Goal: Information Seeking & Learning: Understand process/instructions

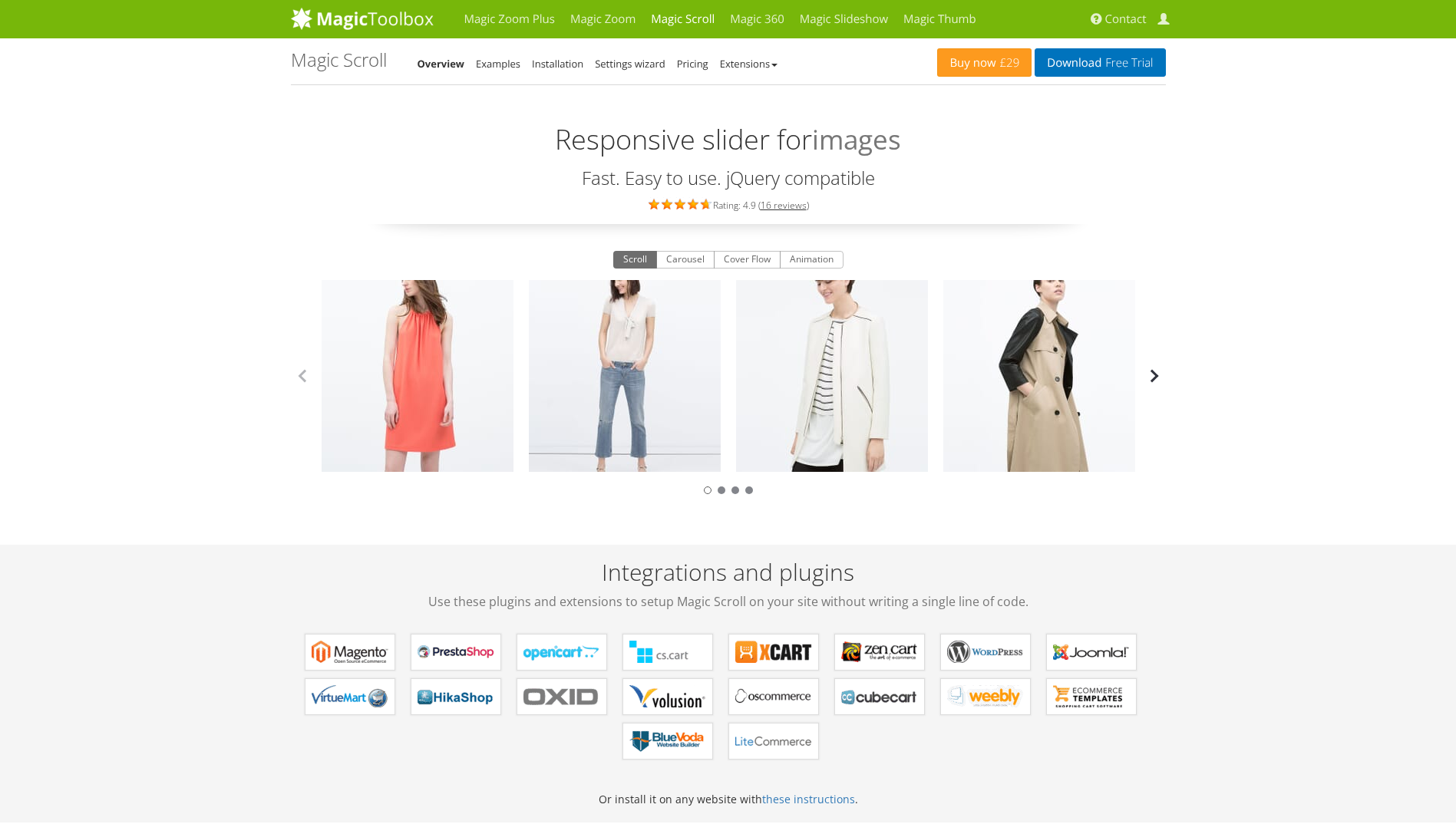
click at [1154, 381] on button "button" at bounding box center [1154, 376] width 23 height 23
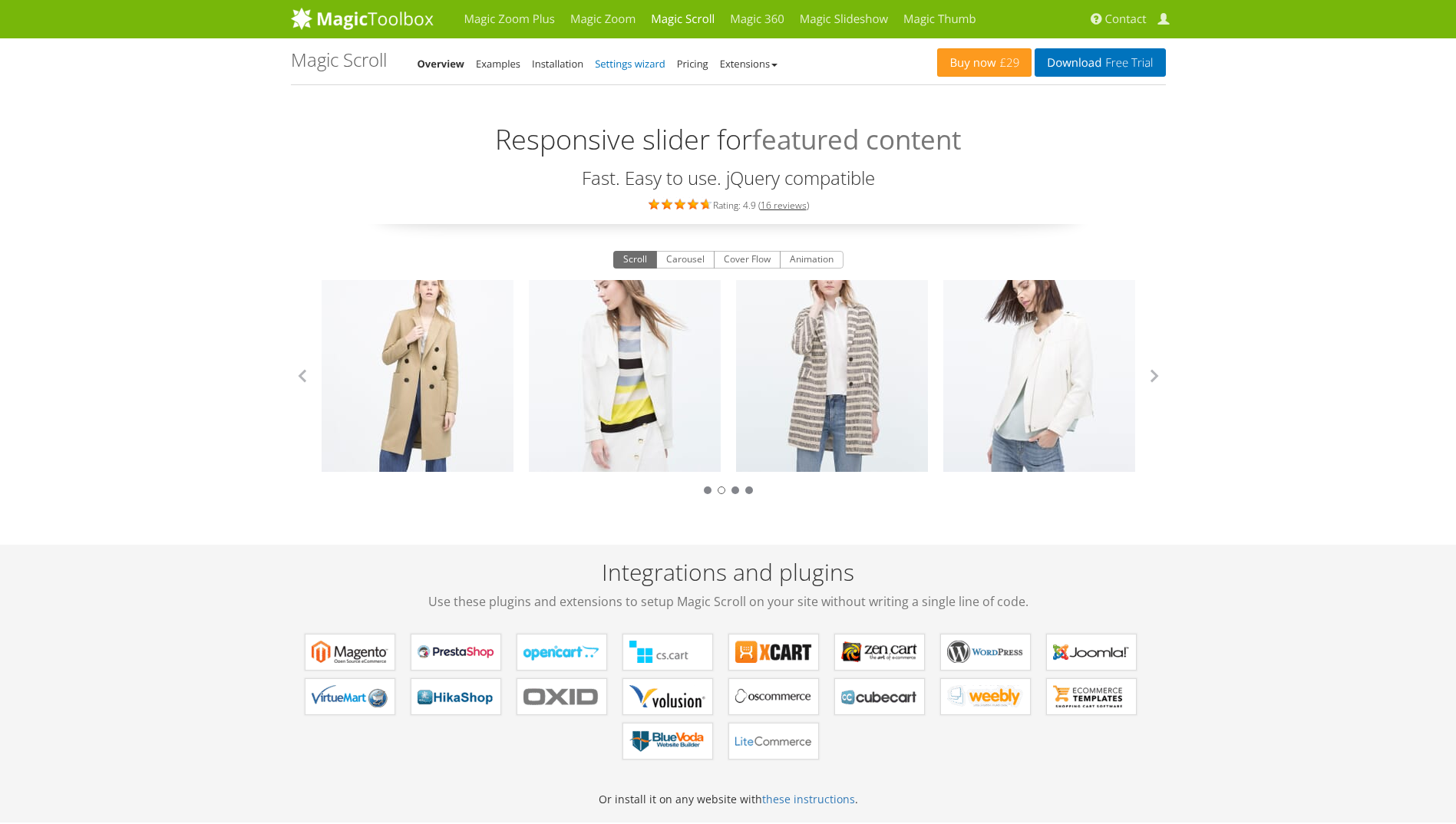
click at [647, 67] on link "Settings wizard" at bounding box center [630, 64] width 71 height 14
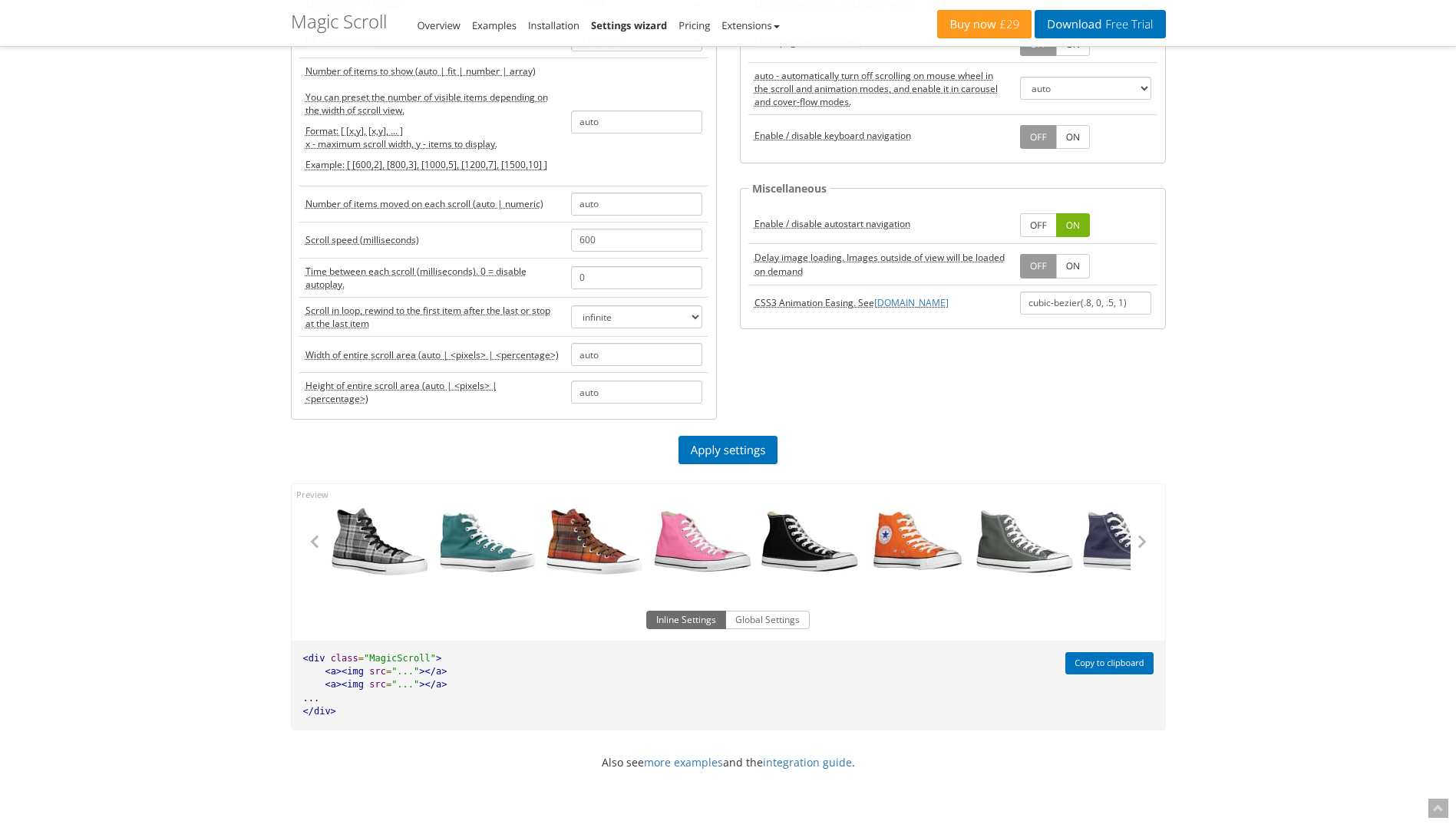
scroll to position [230, 0]
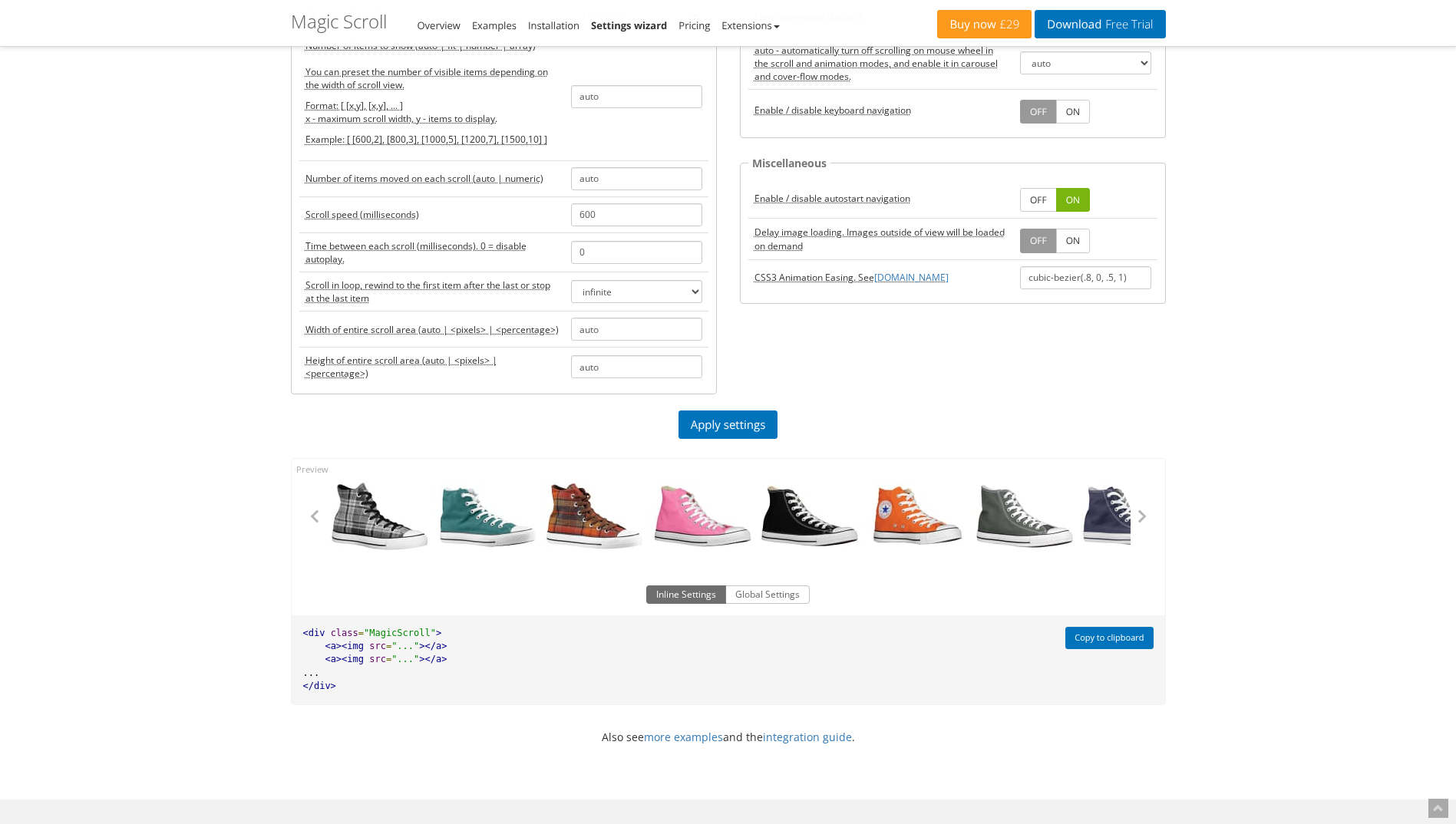
click at [526, 691] on pre "<div class = "MagicScroll" > <a><img src = "..." ></a> <a><img src = "..." ></a…" at bounding box center [675, 659] width 766 height 89
click at [400, 655] on span ""..."" at bounding box center [406, 658] width 28 height 11
click at [368, 639] on pre "<div class = "MagicScroll" > <a><img src = "..." ></a> <a><img src = "..." ></a…" at bounding box center [675, 659] width 766 height 89
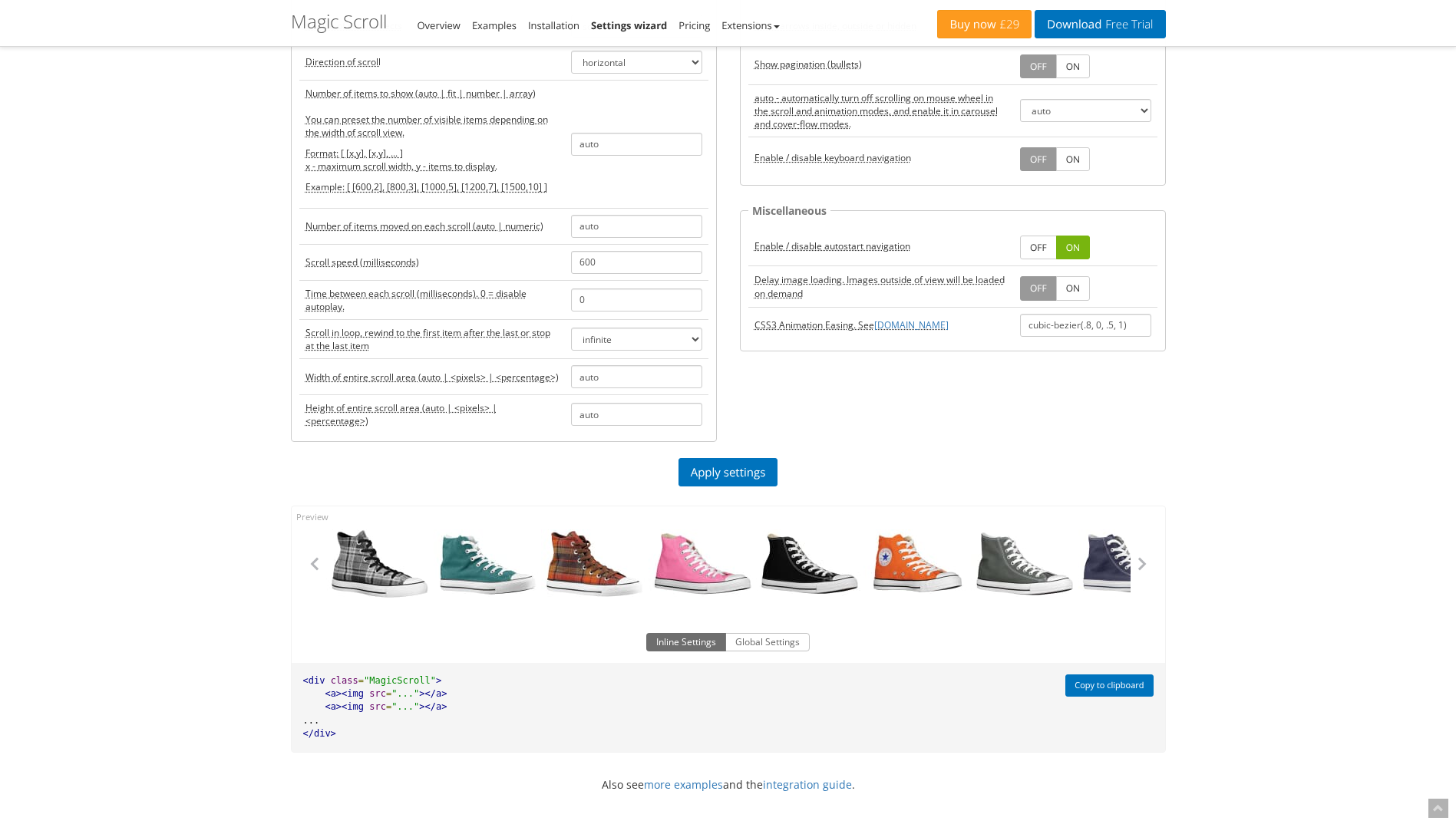
scroll to position [77, 0]
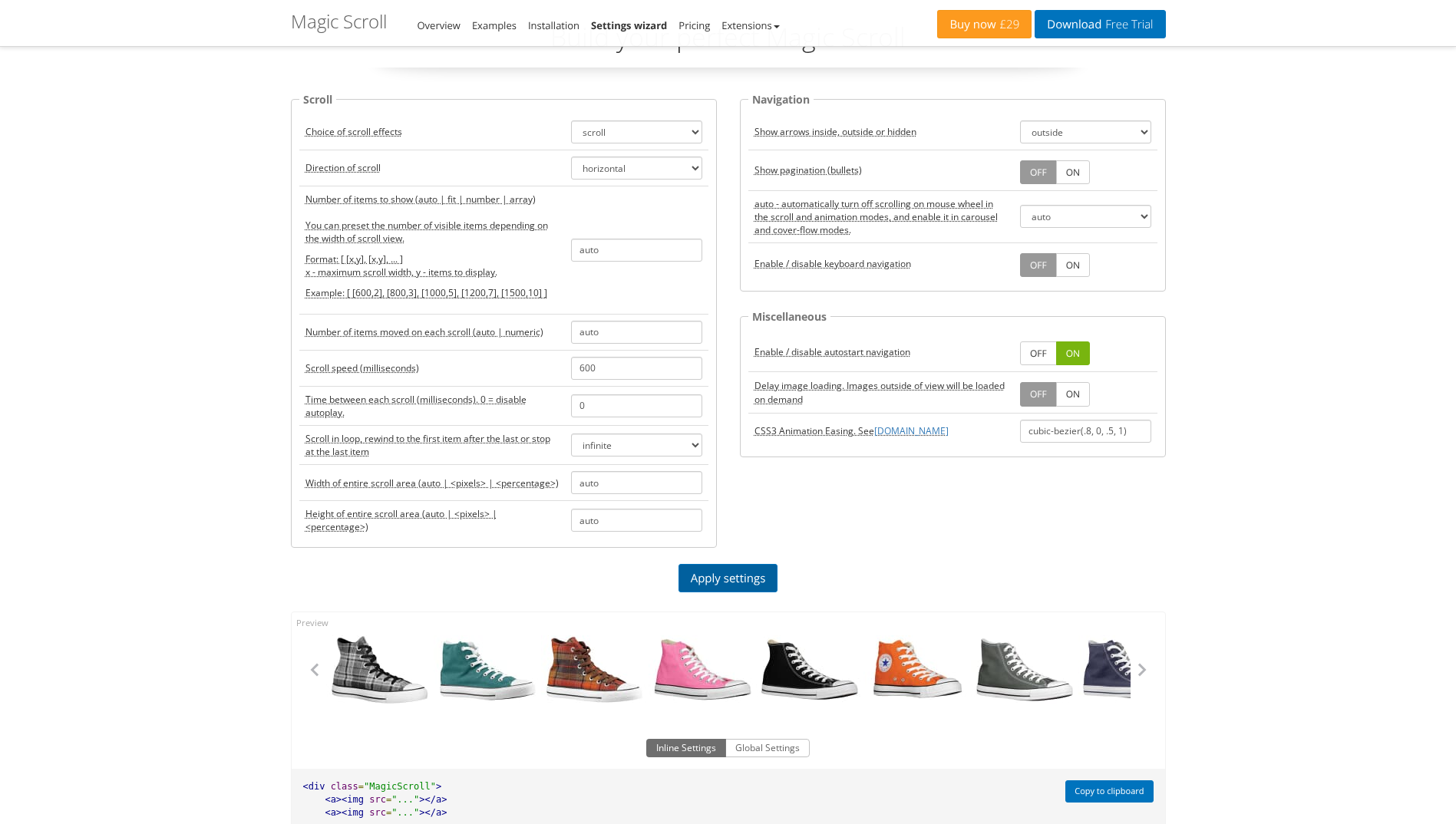
click at [745, 581] on link "Apply settings" at bounding box center [728, 578] width 100 height 28
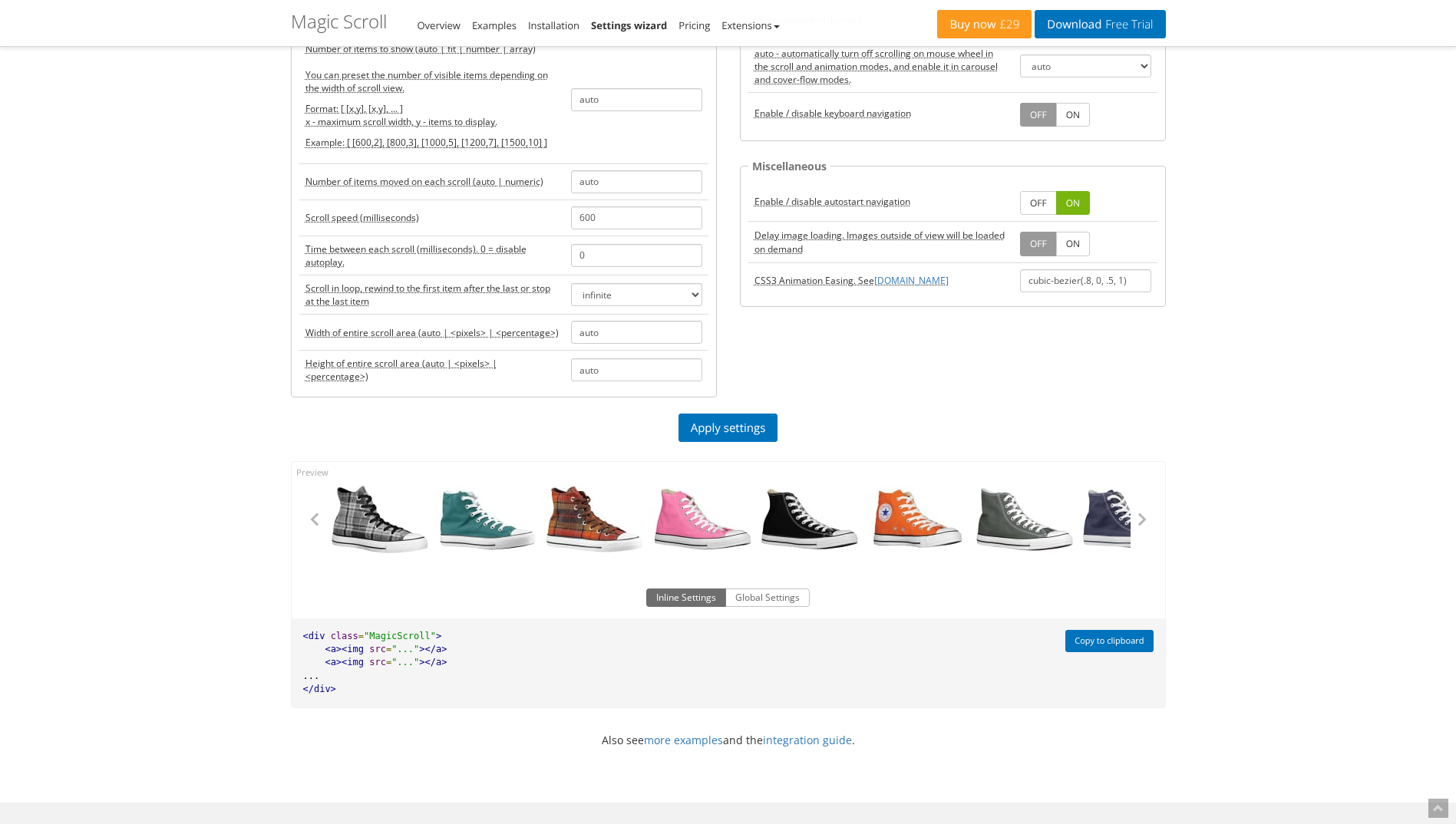
scroll to position [230, 0]
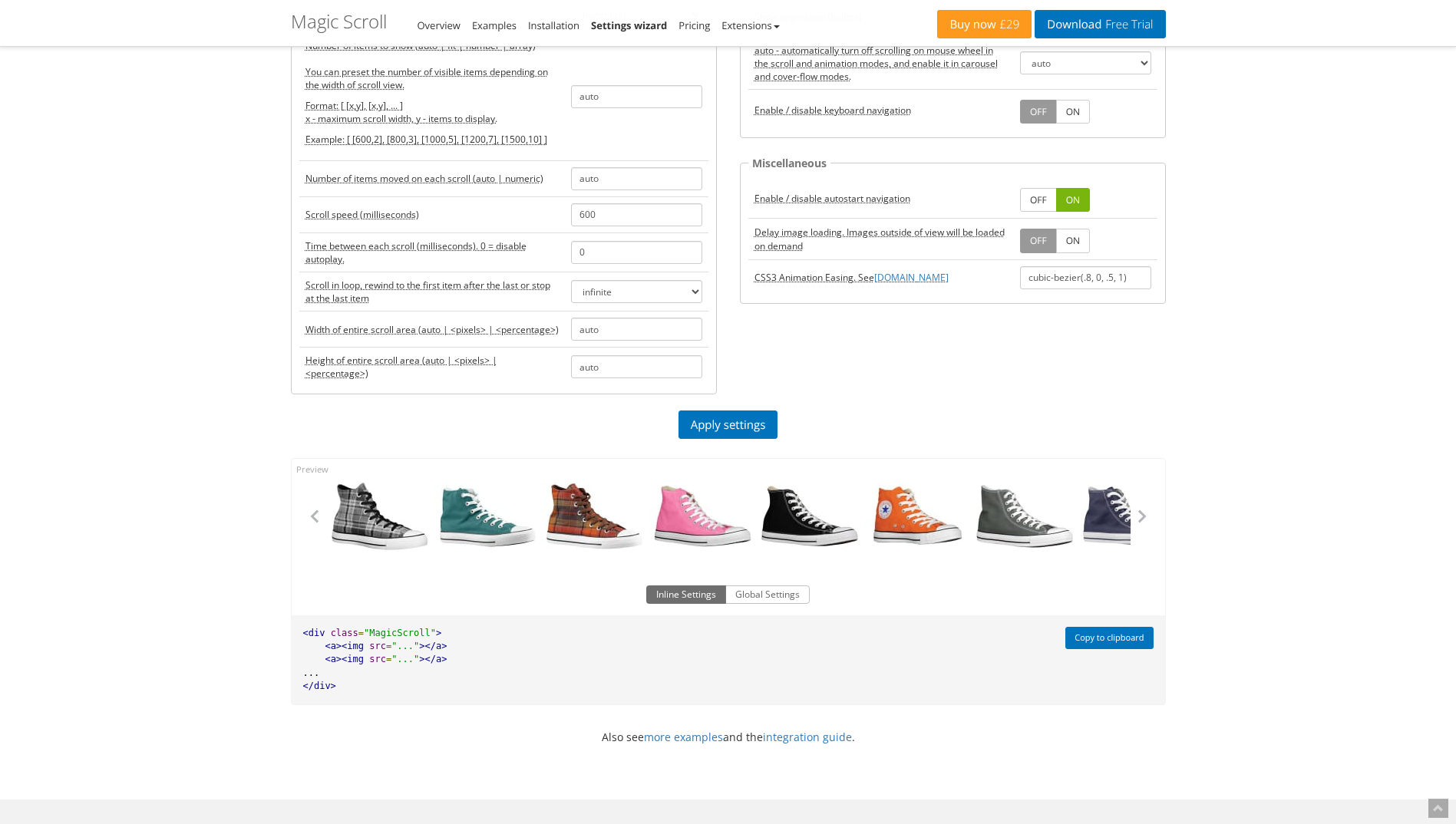
click at [1194, 314] on div "Magic Zoom Plus Magic Zoom Magic Scroll Magic 360 Magic Slideshow Magic Thumb C…" at bounding box center [728, 429] width 1456 height 1320
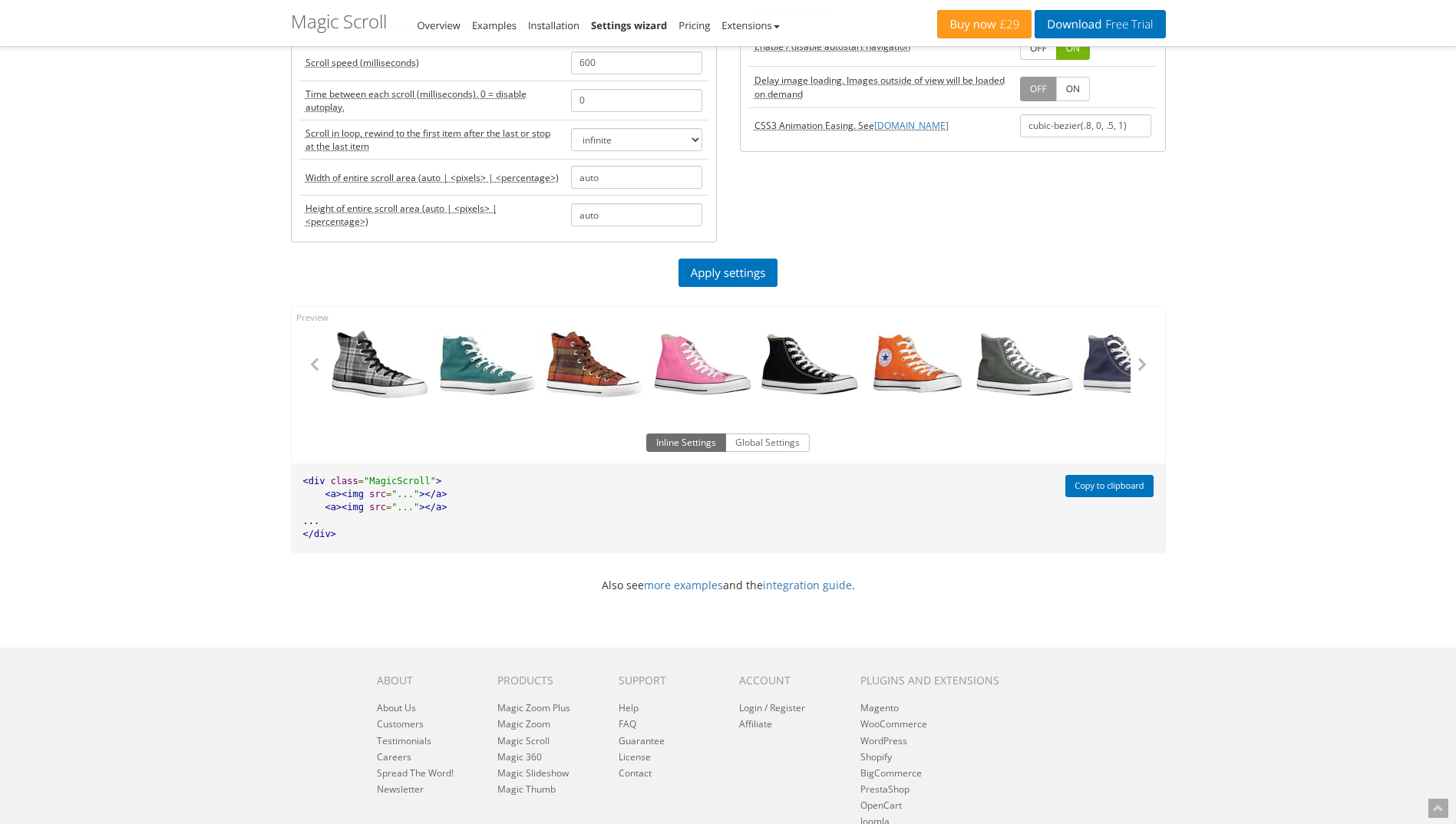
scroll to position [384, 0]
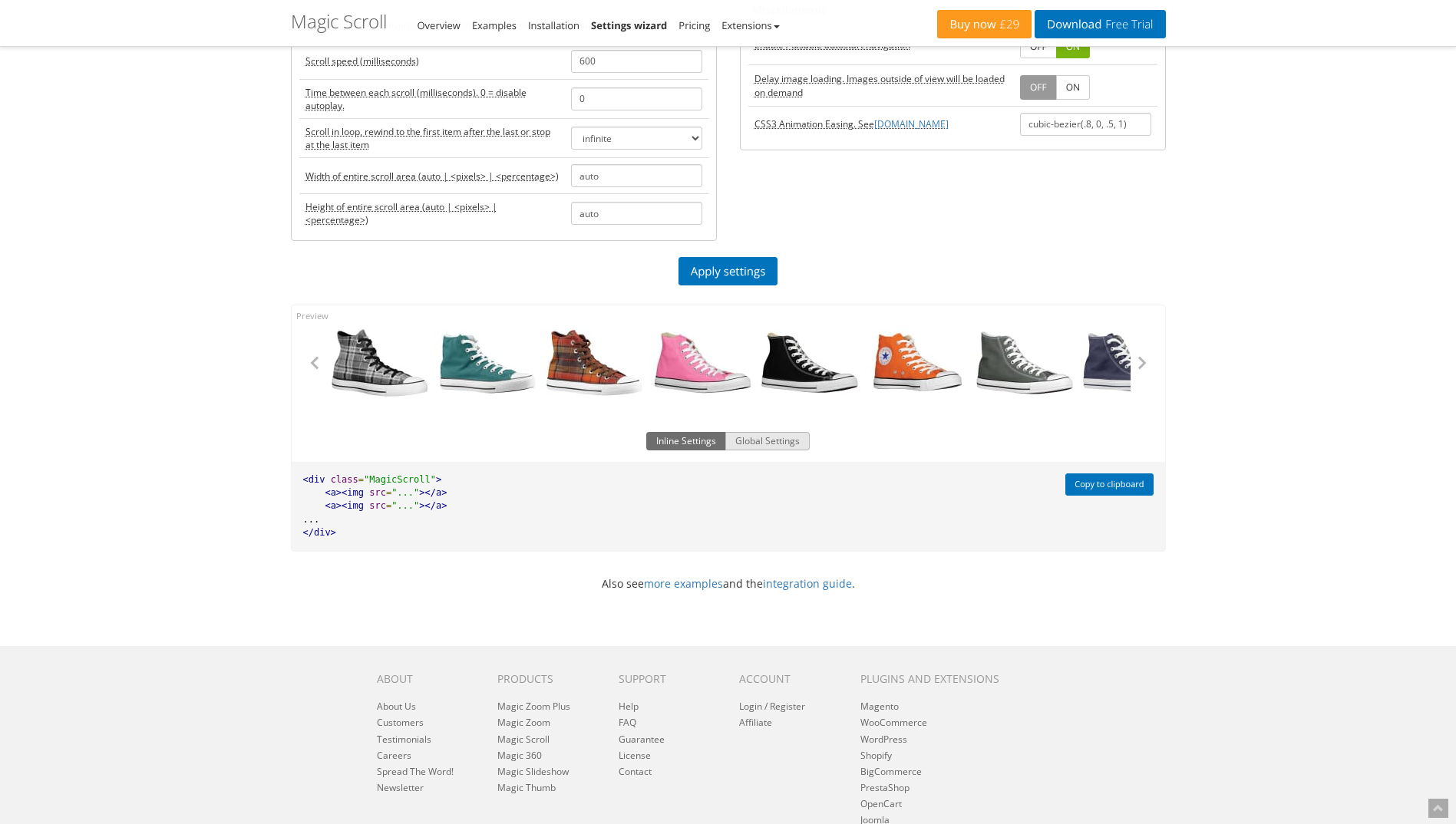
click at [786, 446] on button "Global Settings" at bounding box center [767, 440] width 84 height 18
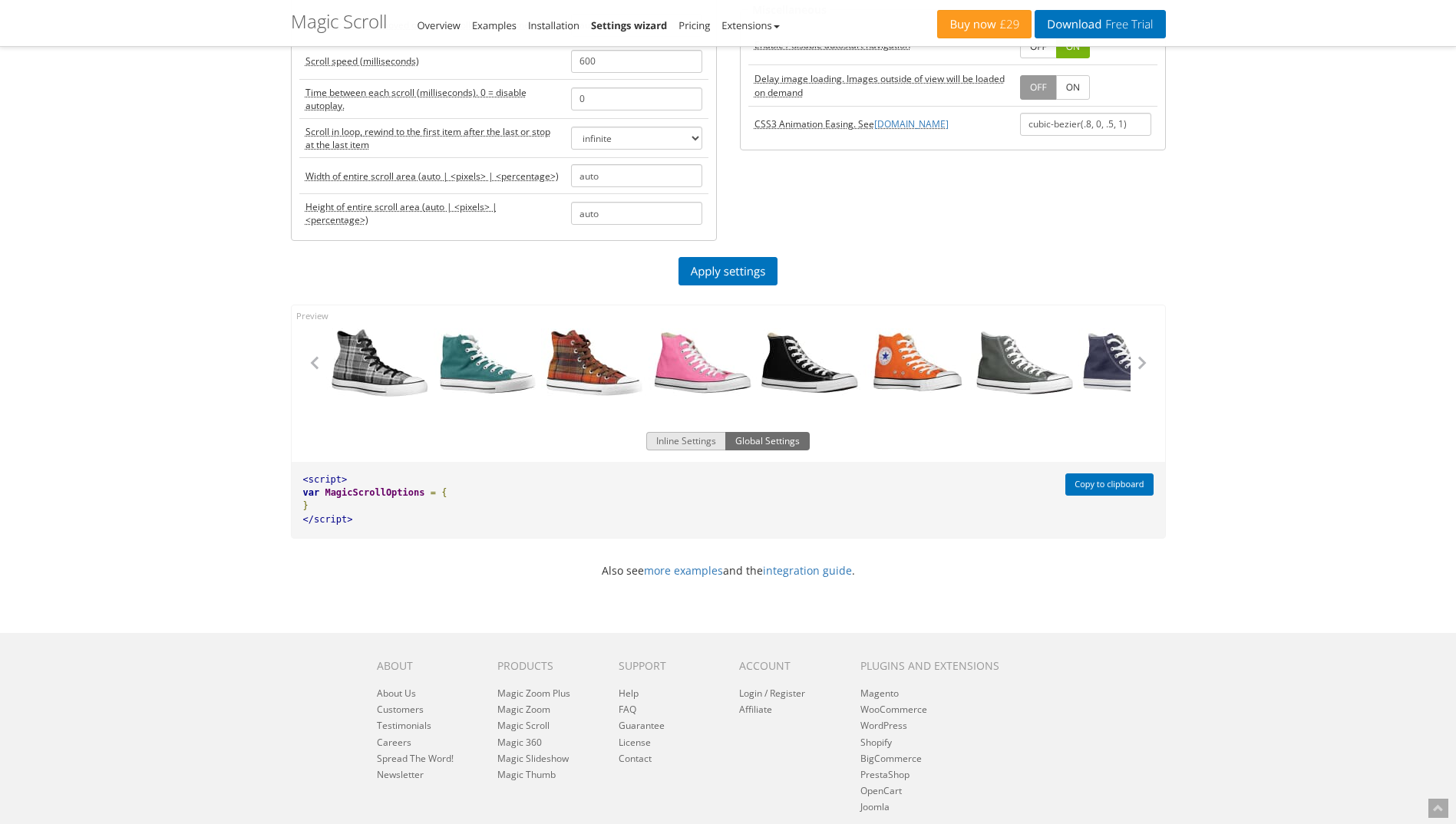
click at [696, 445] on button "Inline Settings" at bounding box center [685, 440] width 80 height 18
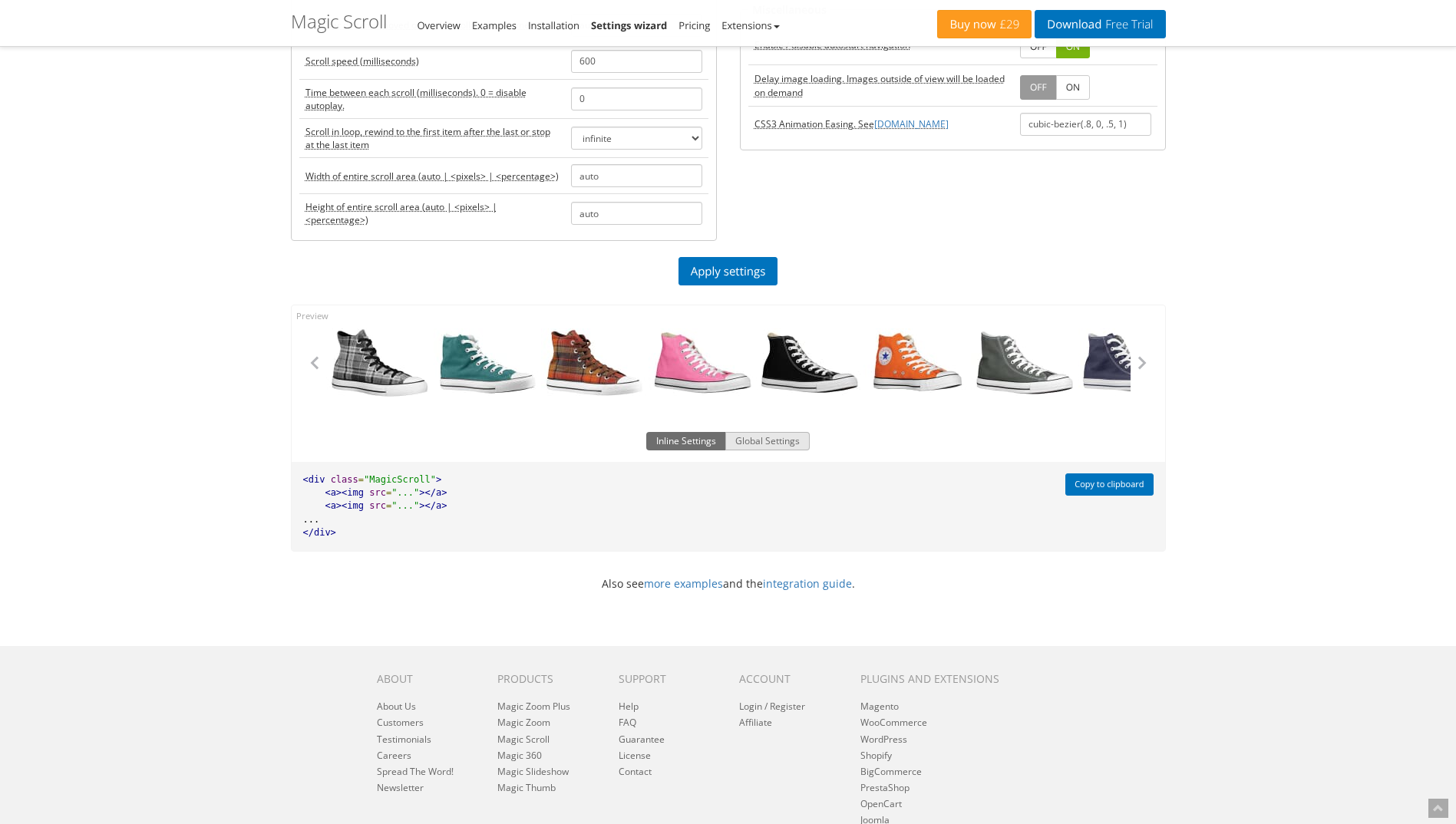
click at [741, 436] on button "Global Settings" at bounding box center [767, 440] width 84 height 18
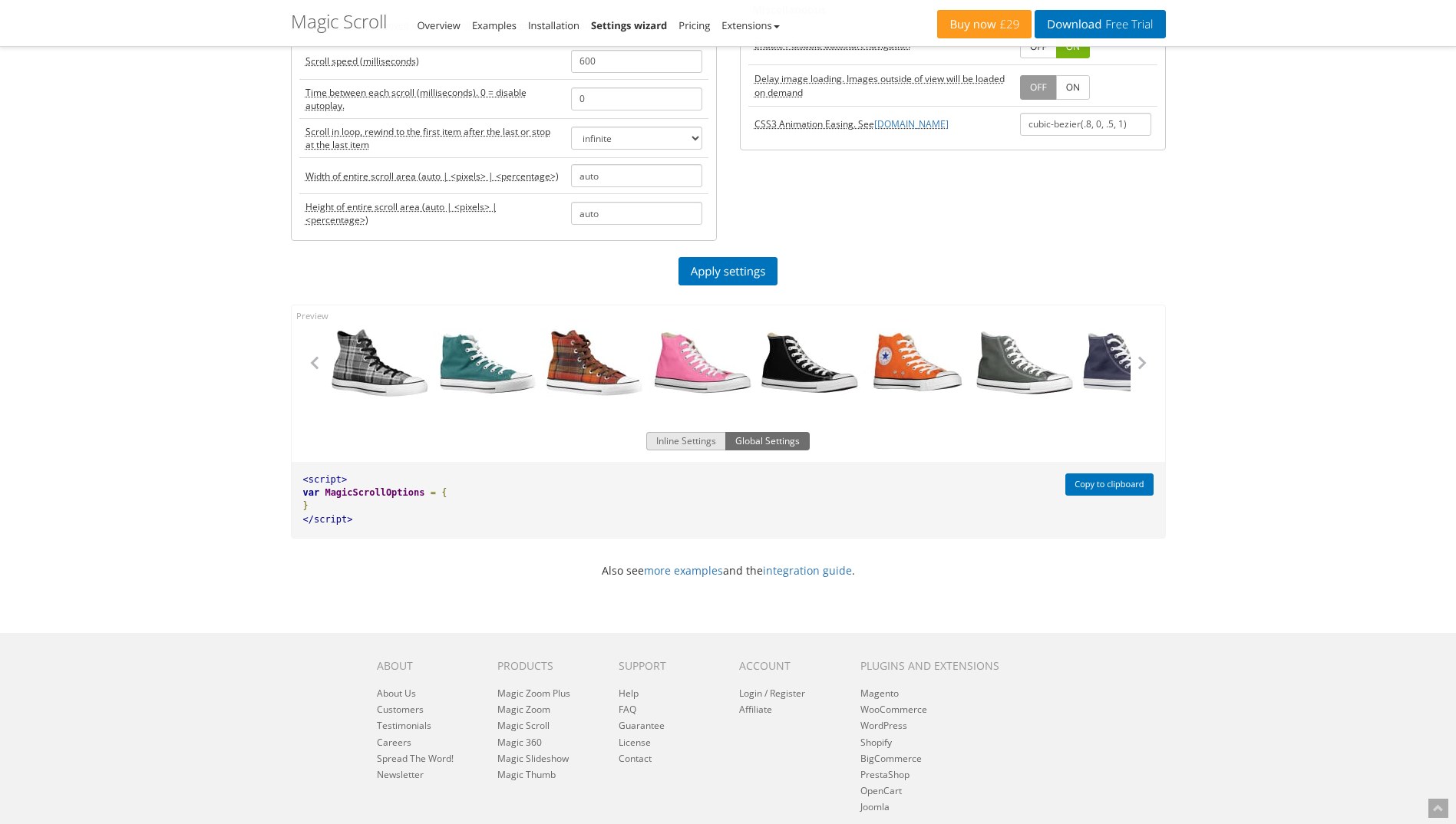
click at [714, 440] on button "Inline Settings" at bounding box center [685, 440] width 80 height 18
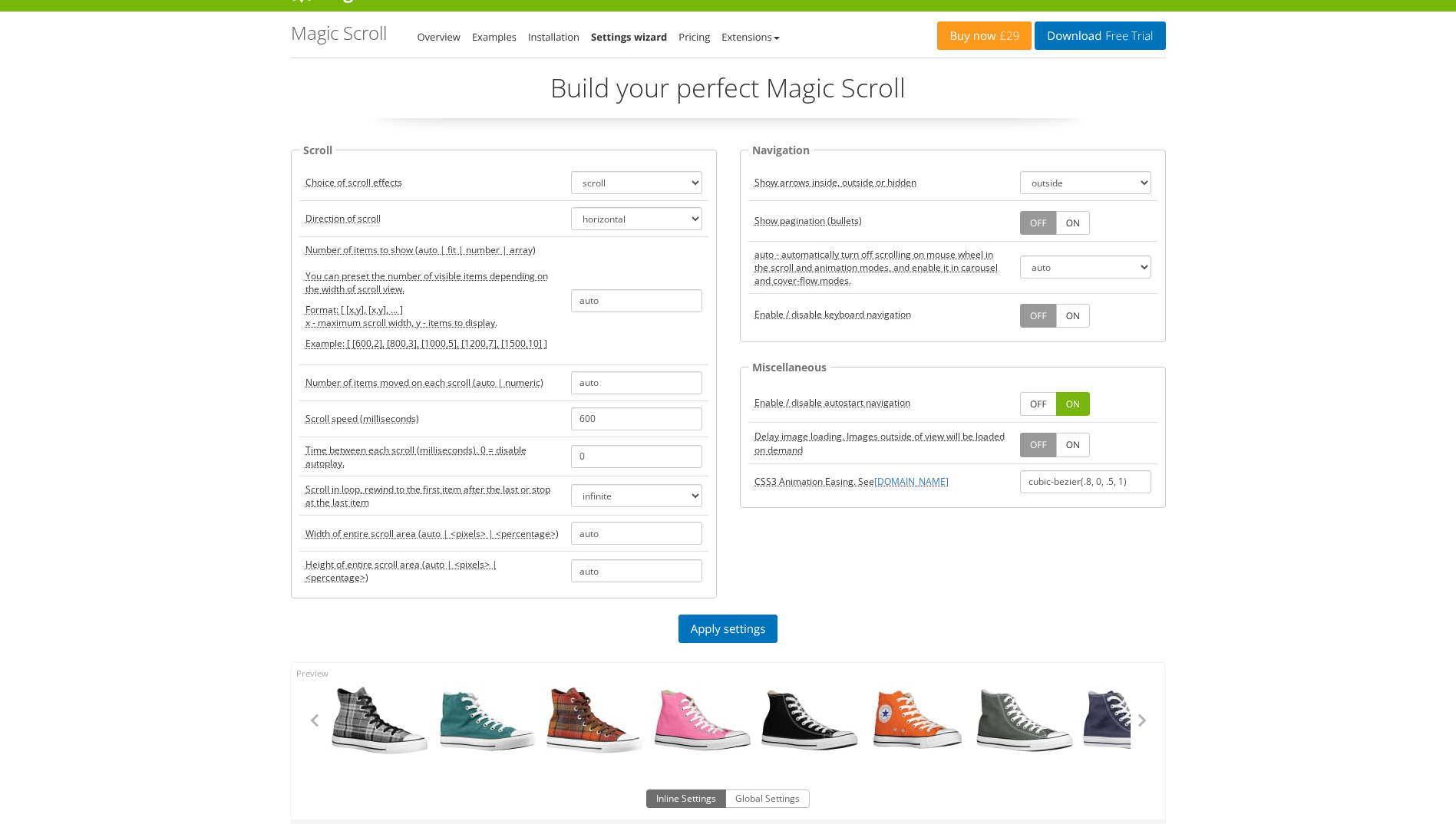
scroll to position [0, 0]
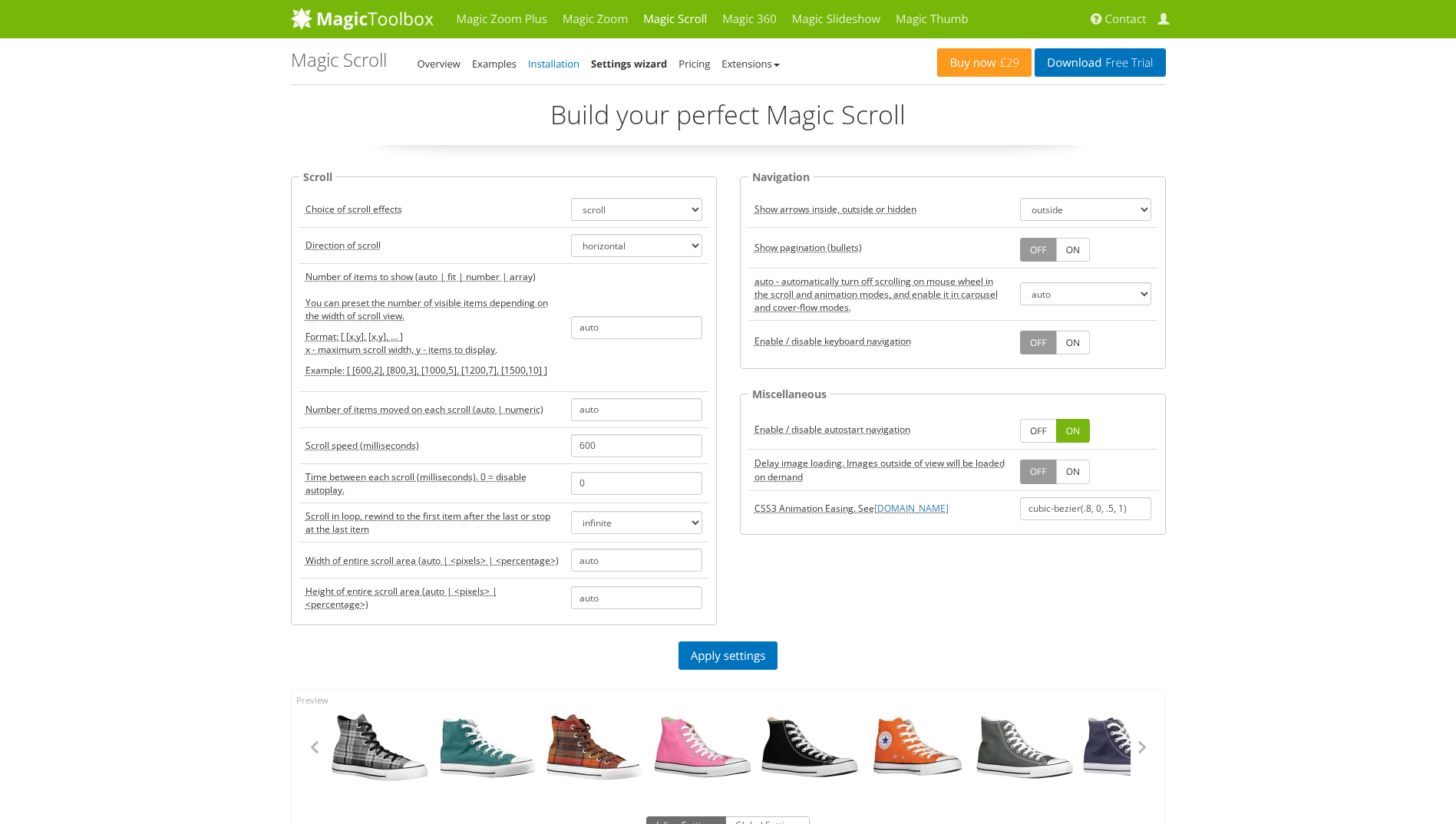
click at [552, 61] on link "Installation" at bounding box center [554, 64] width 52 height 14
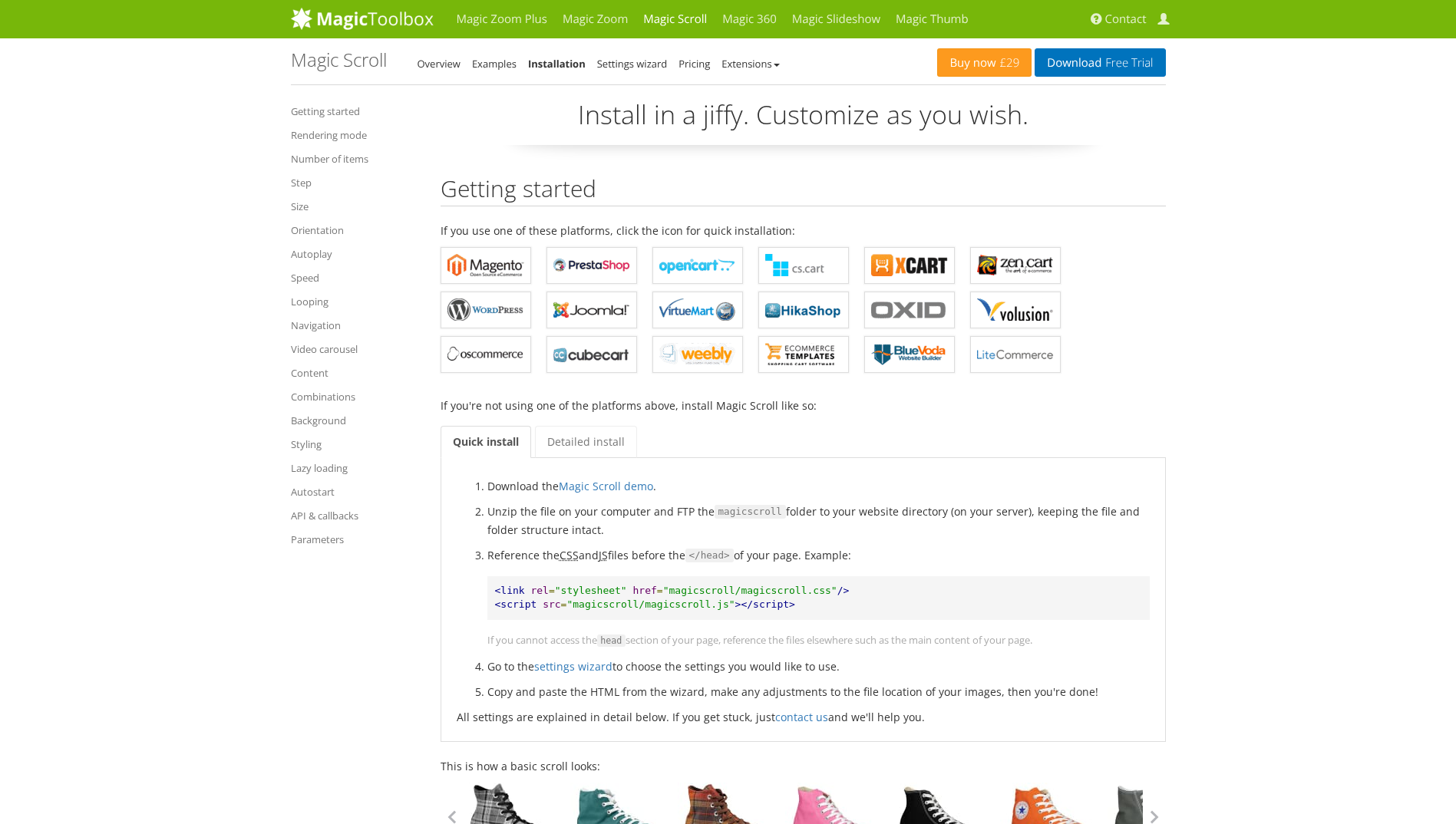
click at [324, 433] on ul "Getting started Rendering mode Number of items Step Size Orientation Autoplay S…" at bounding box center [354, 325] width 127 height 457
click at [314, 447] on link "Styling" at bounding box center [354, 444] width 127 height 18
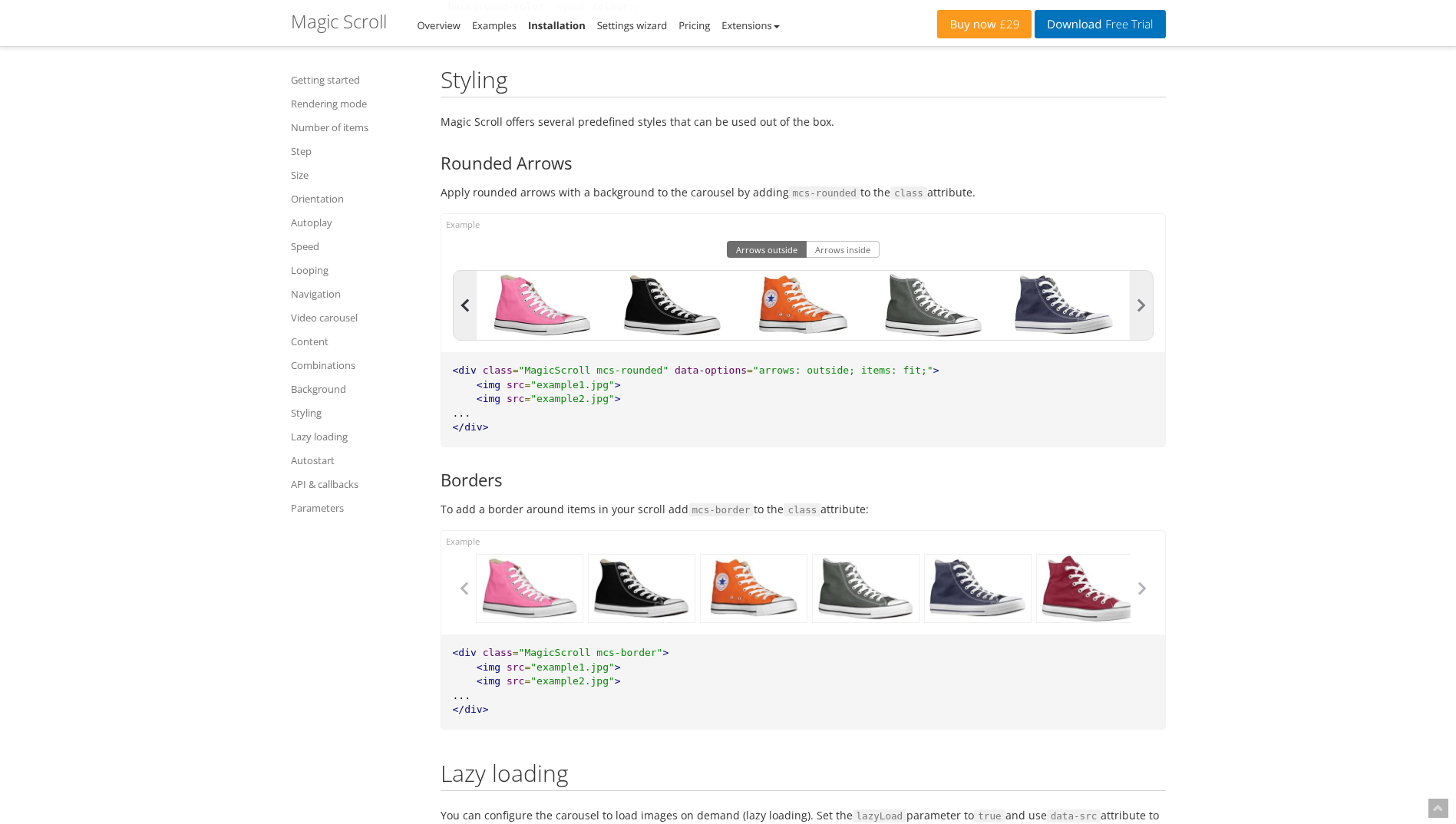
click at [468, 307] on button "button" at bounding box center [465, 305] width 23 height 69
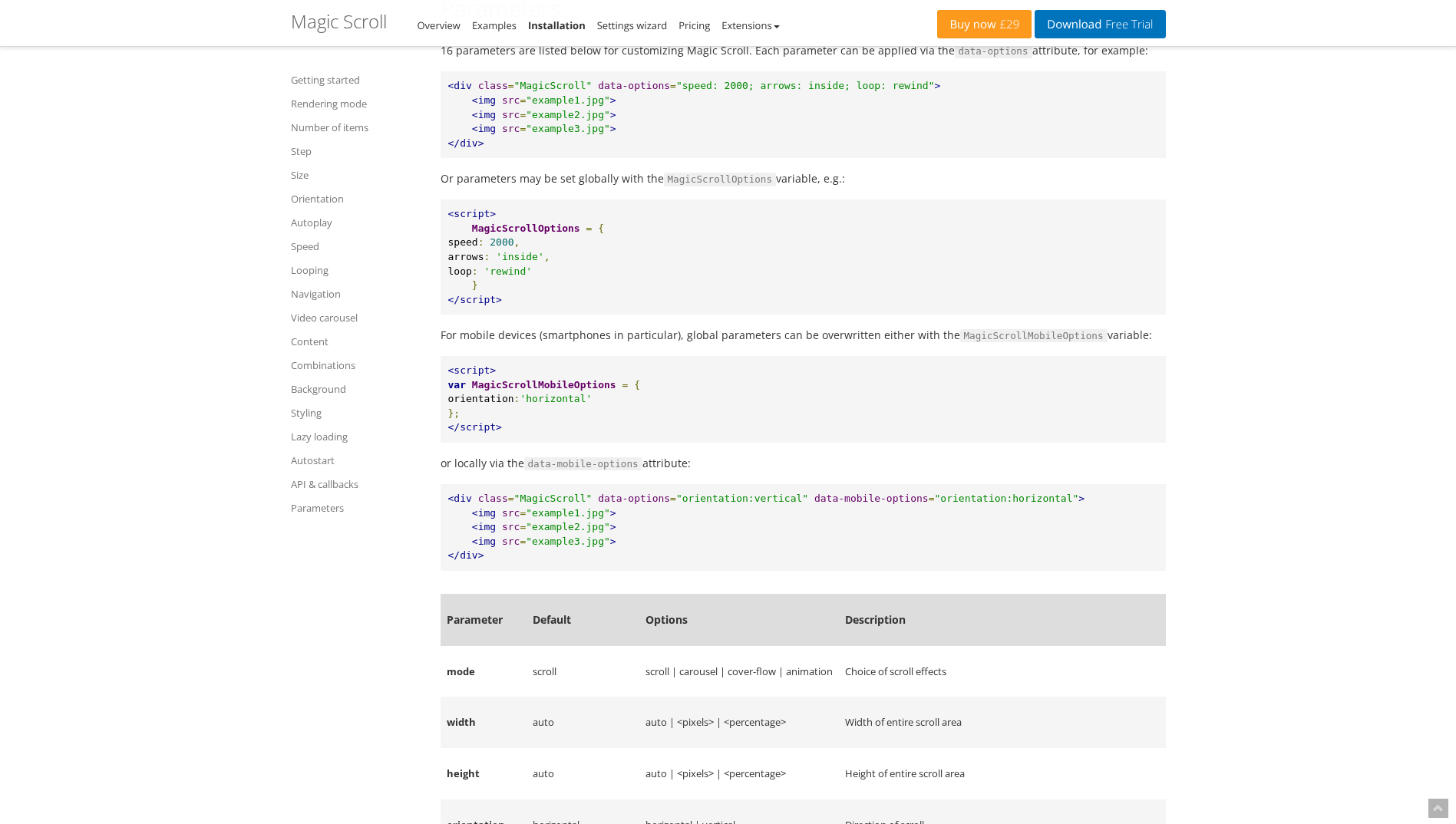
scroll to position [12433, 0]
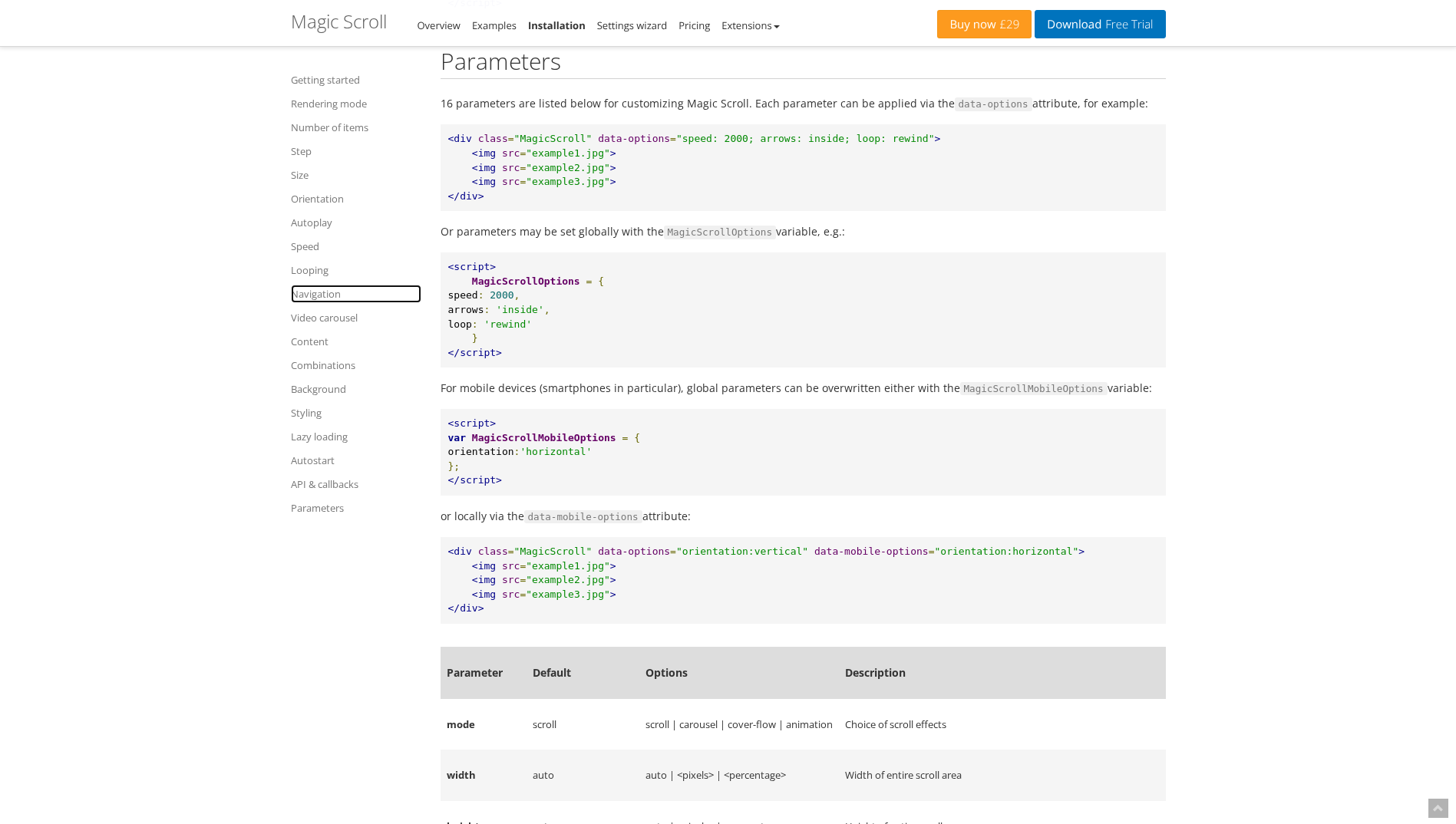
click at [329, 297] on link "Navigation" at bounding box center [356, 293] width 131 height 18
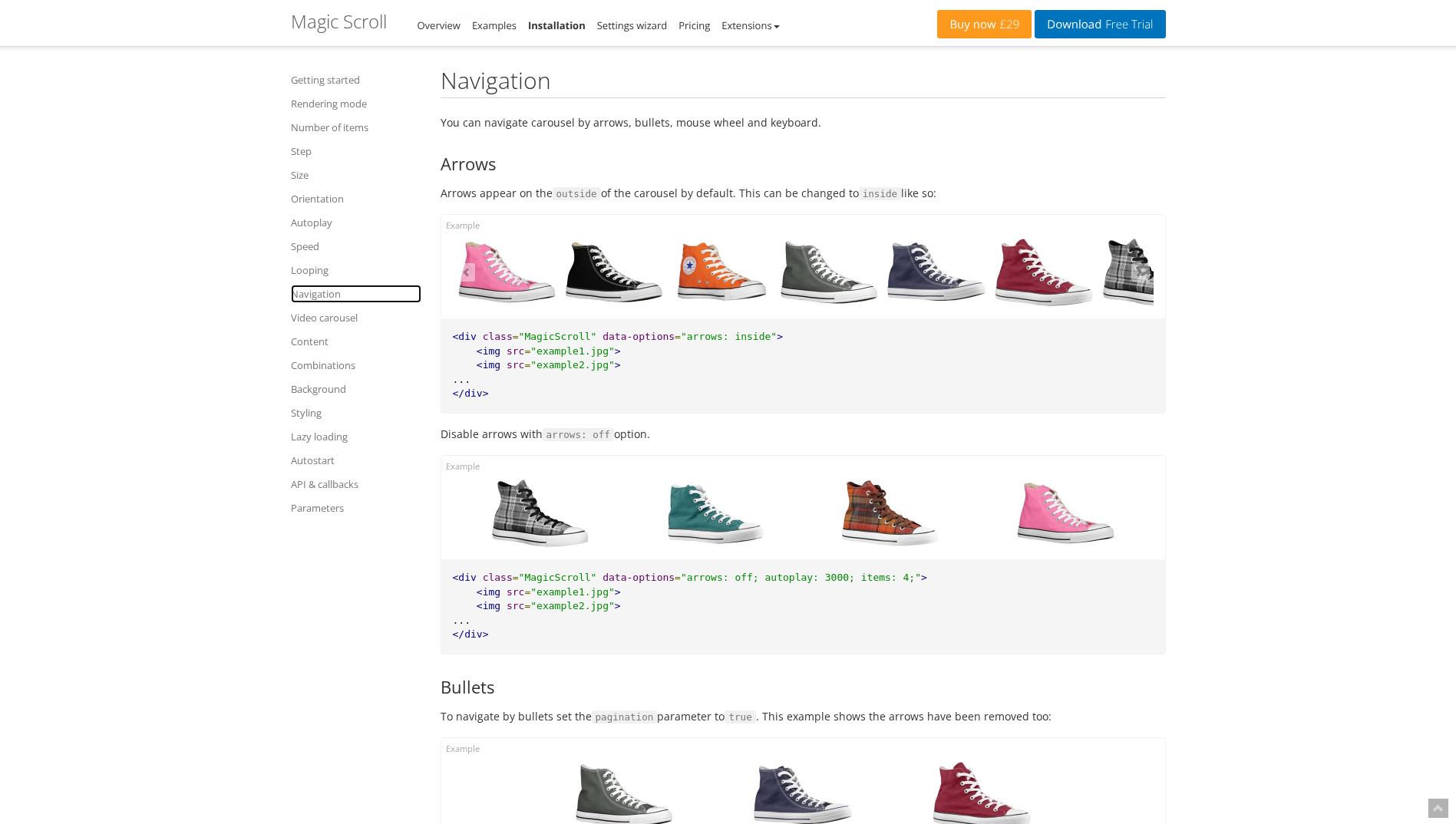
click at [331, 295] on link "Navigation" at bounding box center [356, 293] width 131 height 18
click at [470, 285] on div at bounding box center [506, 272] width 108 height 69
click at [467, 278] on button "button" at bounding box center [465, 271] width 18 height 18
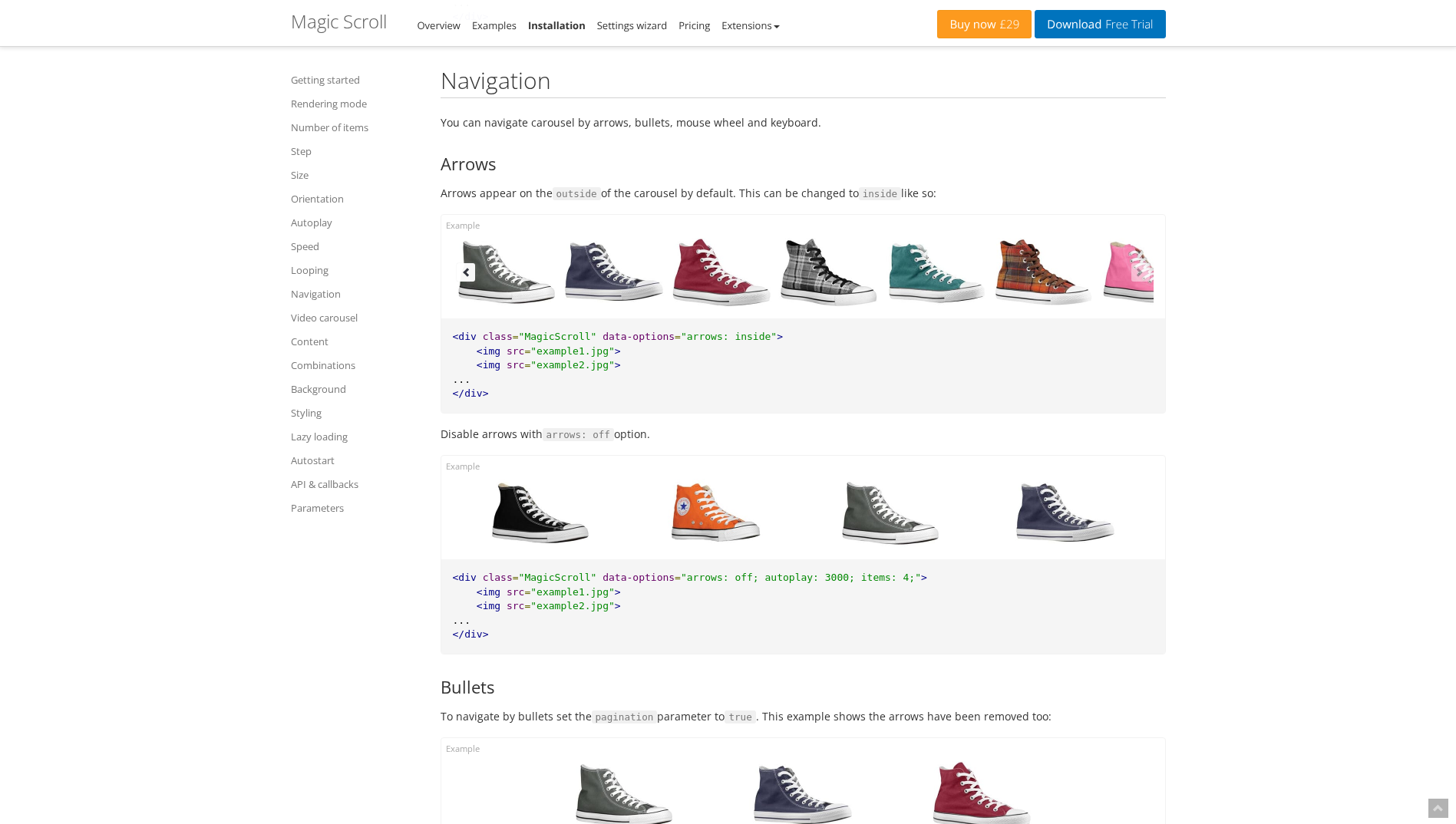
click at [467, 278] on button "button" at bounding box center [465, 271] width 18 height 18
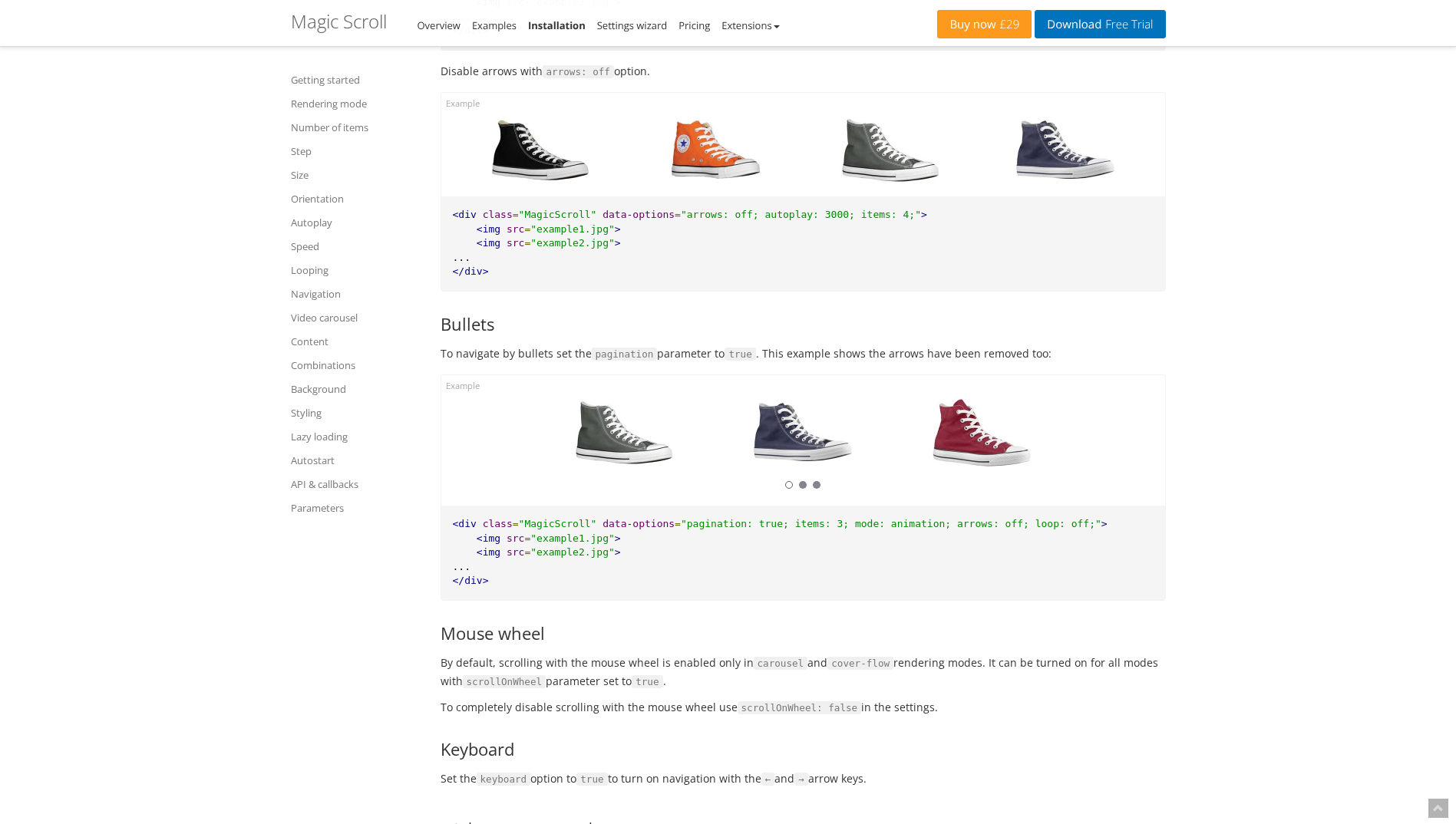
scroll to position [6838, 0]
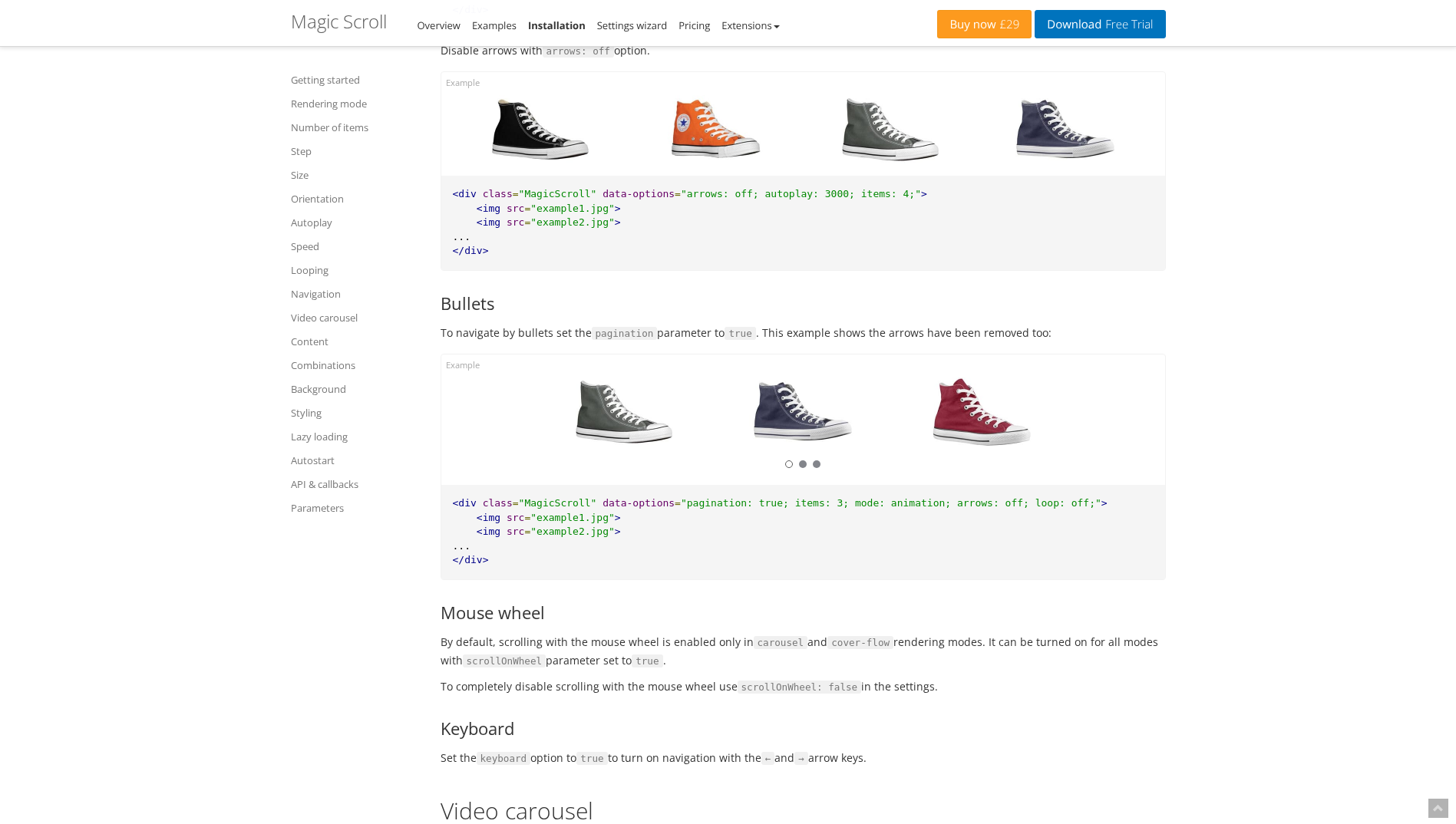
drag, startPoint x: 873, startPoint y: 447, endPoint x: 751, endPoint y: 452, distance: 122.1
click at [754, 452] on div at bounding box center [803, 419] width 724 height 130
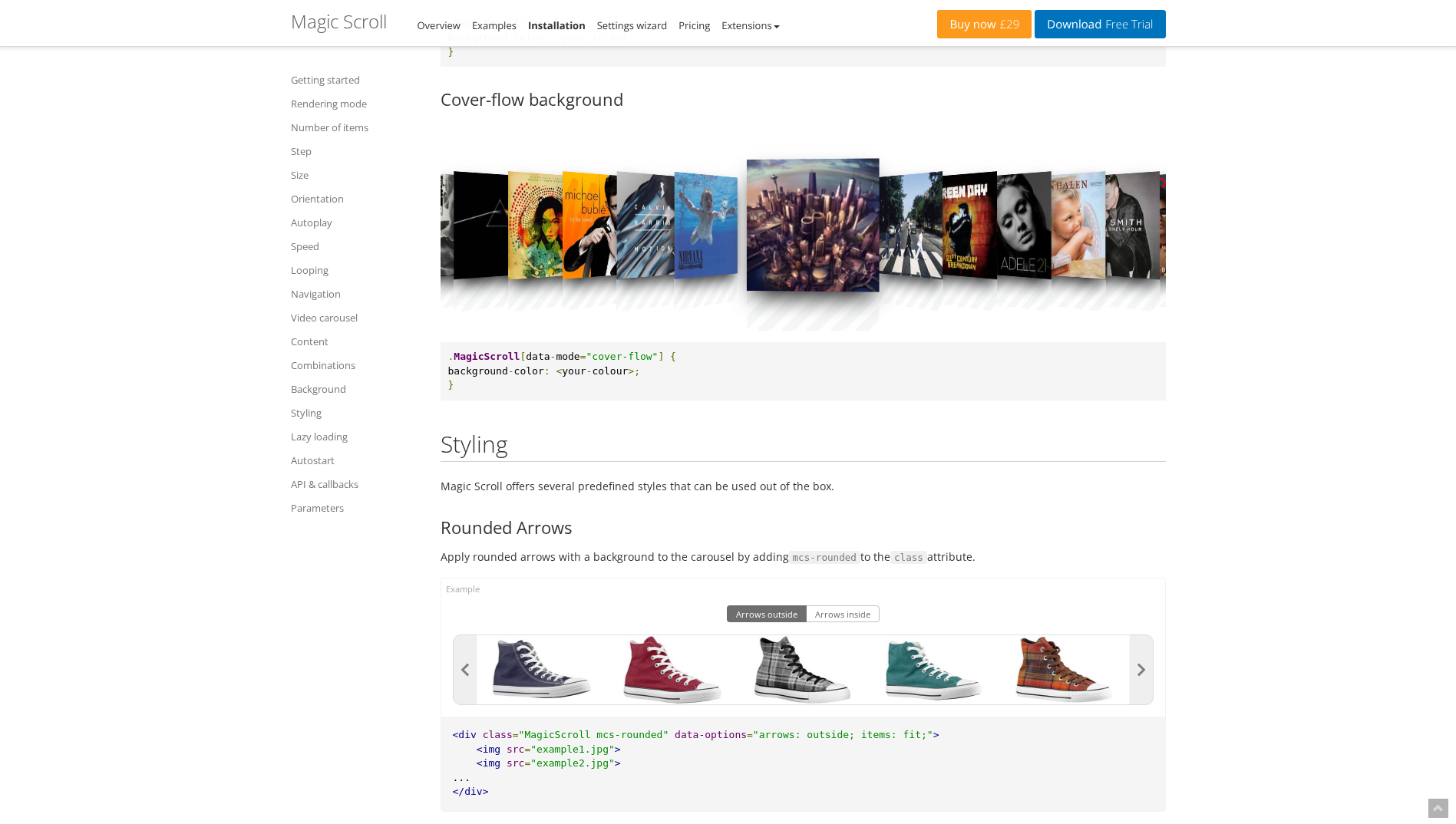
scroll to position [9983, 0]
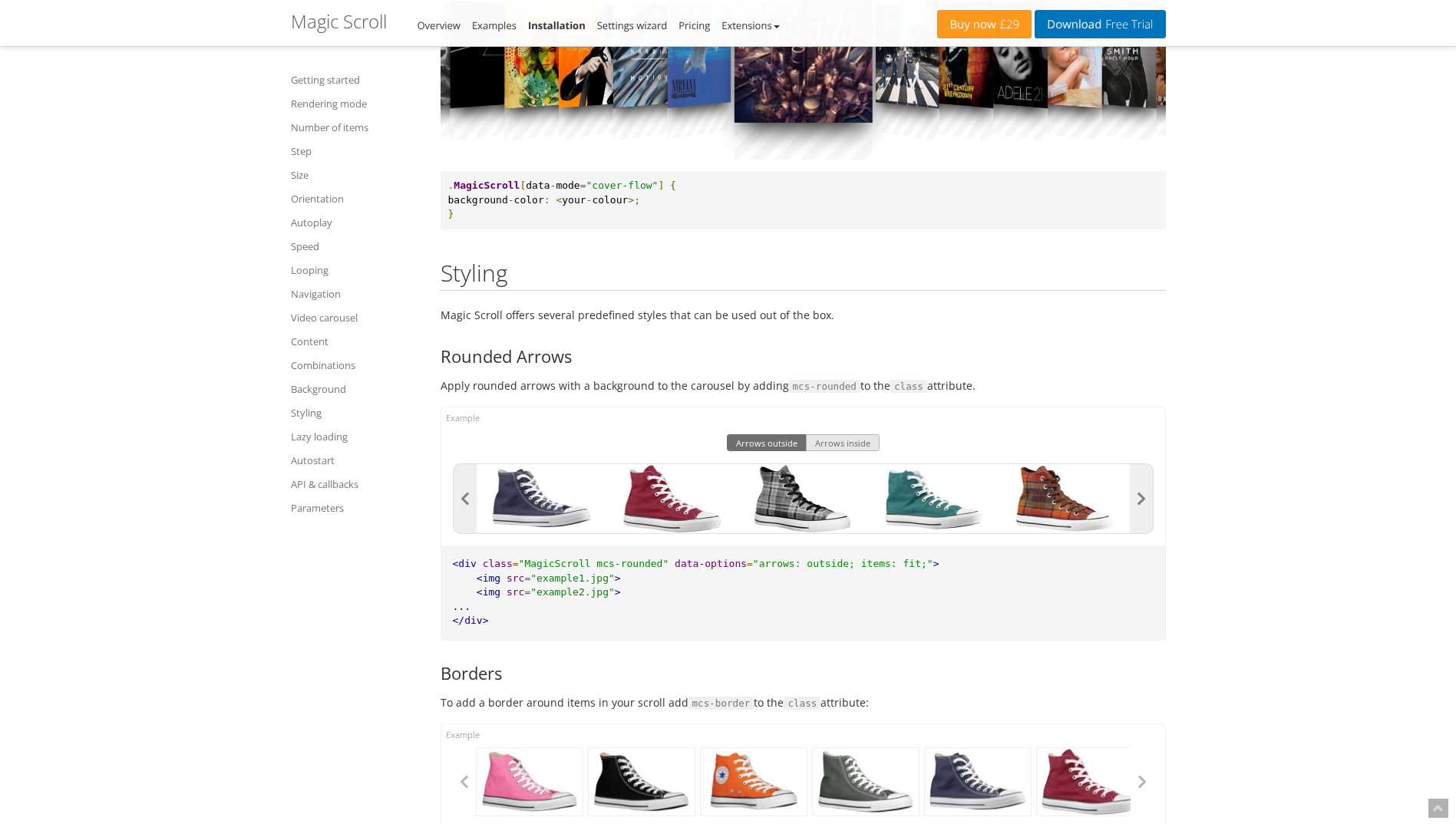
click at [820, 445] on button "Arrows inside" at bounding box center [843, 442] width 74 height 17
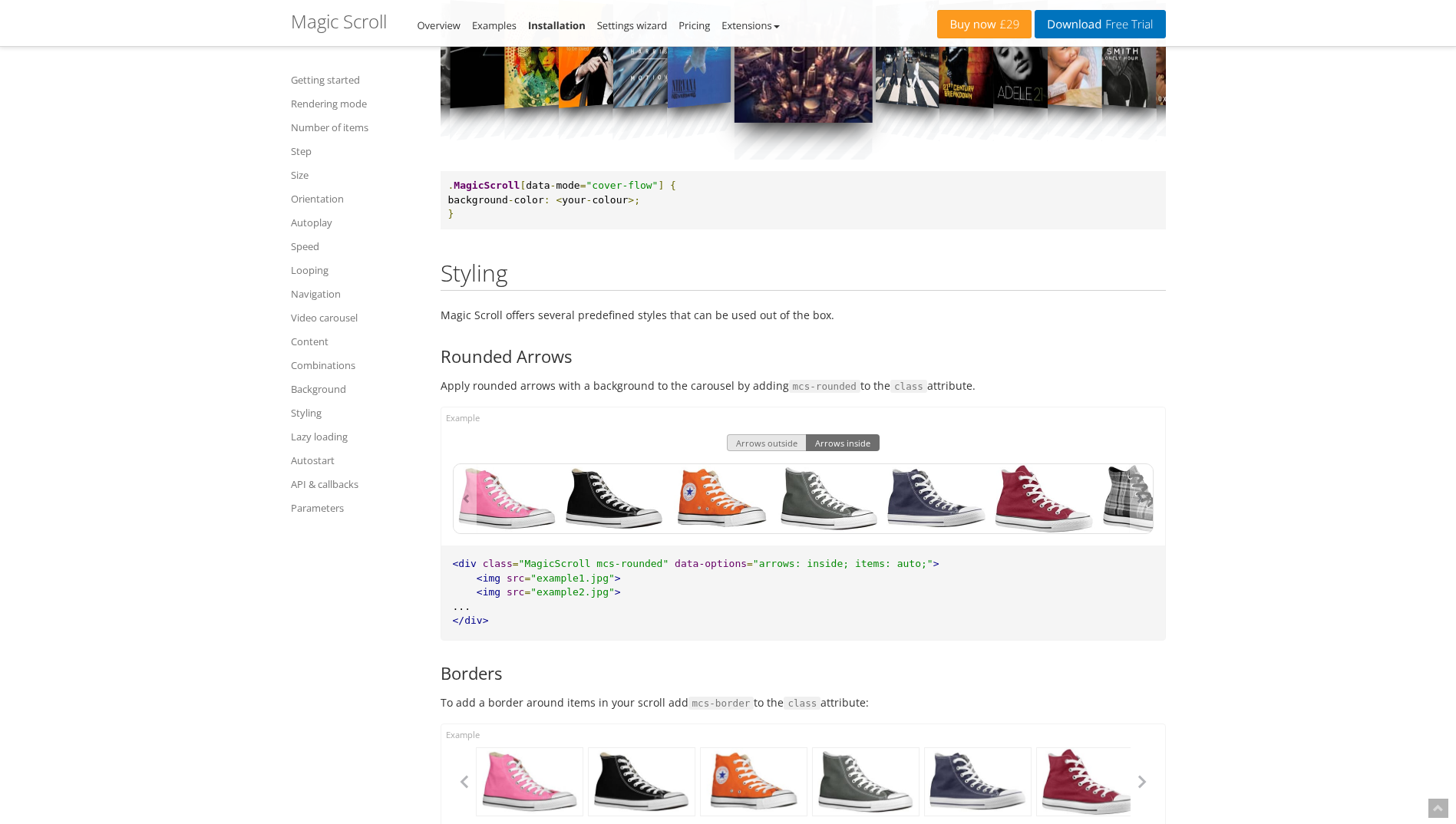
click at [794, 441] on button "Arrows outside" at bounding box center [766, 442] width 80 height 17
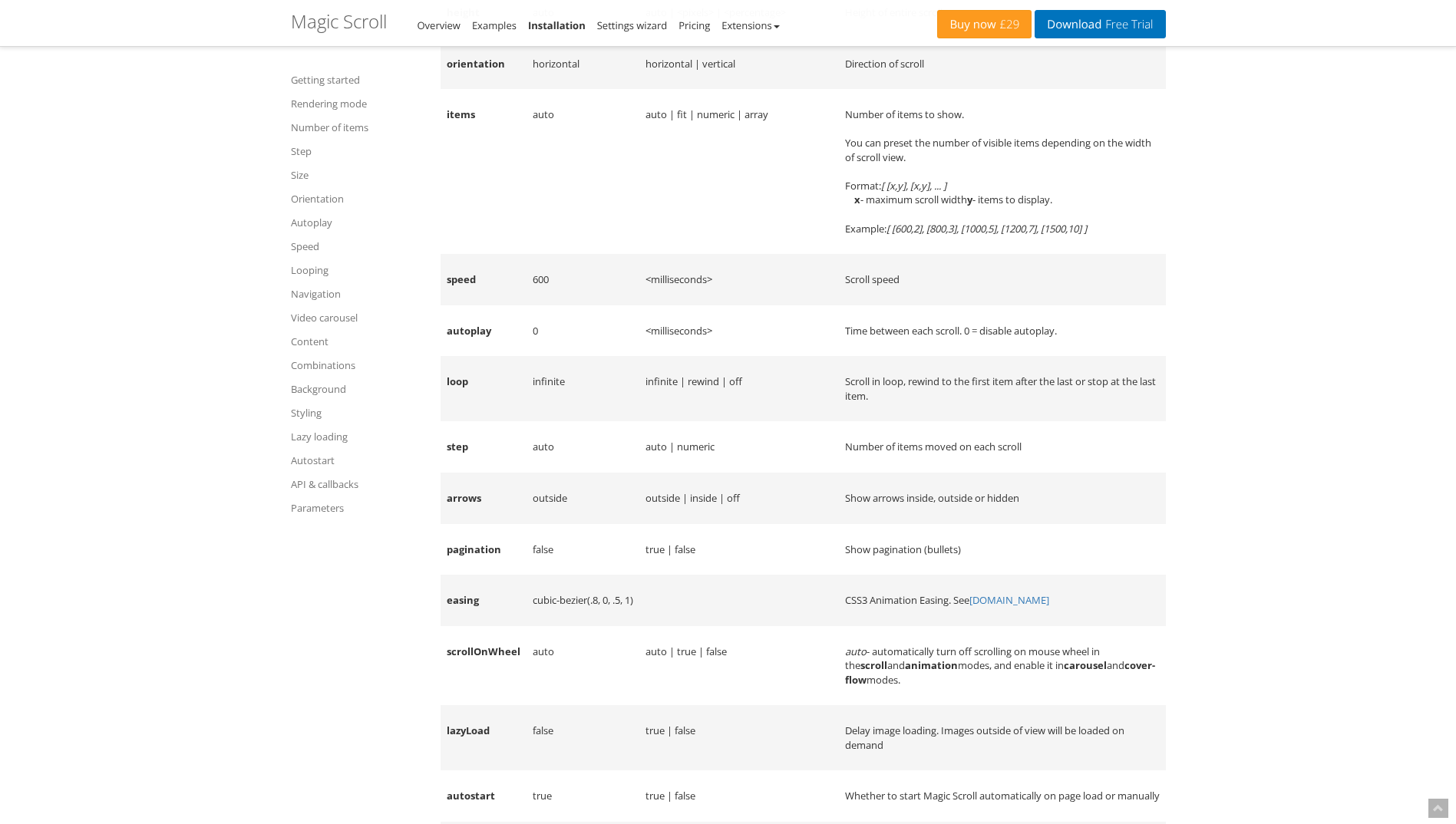
scroll to position [13281, 0]
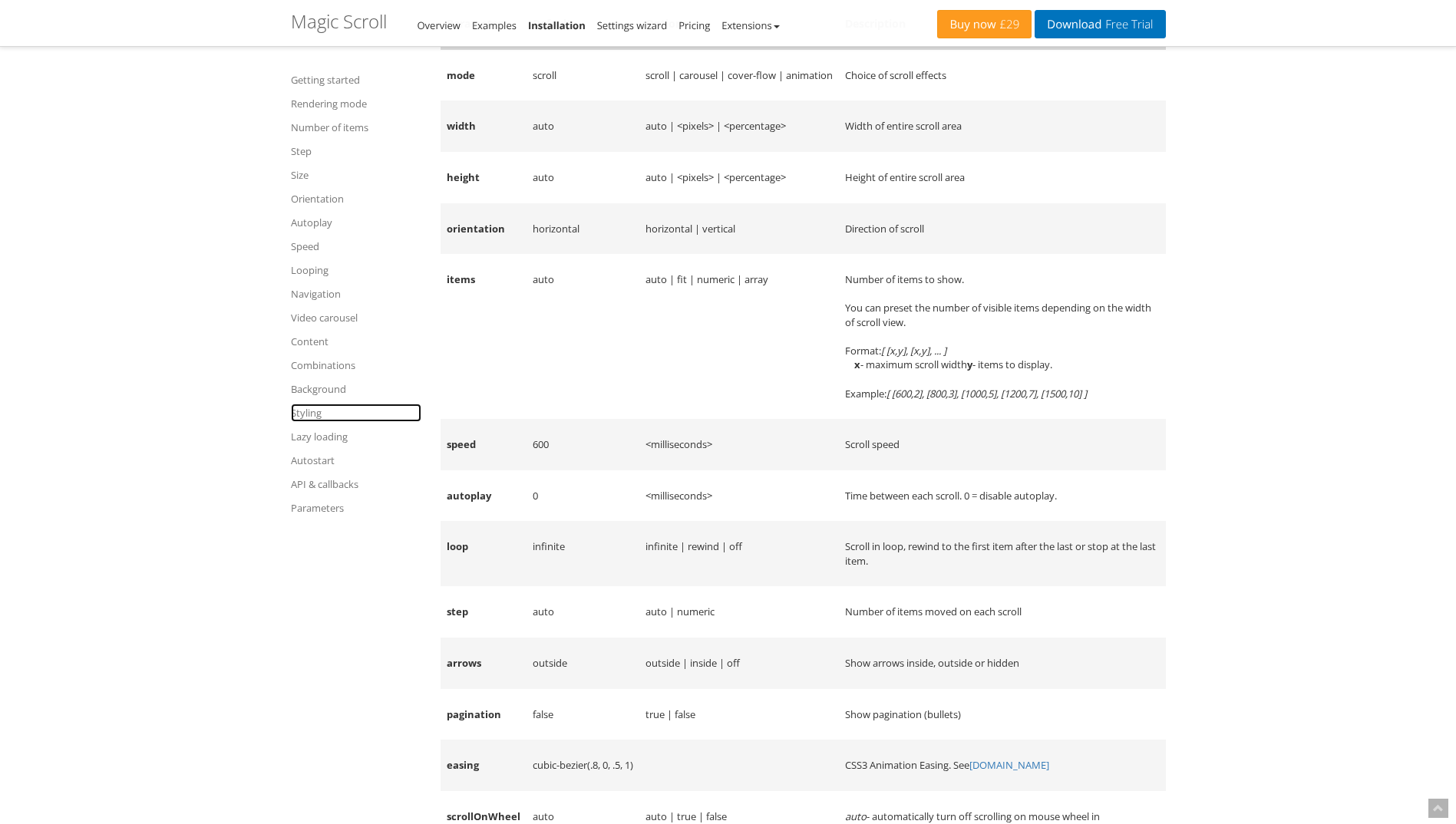
click at [307, 414] on link "Styling" at bounding box center [356, 412] width 131 height 18
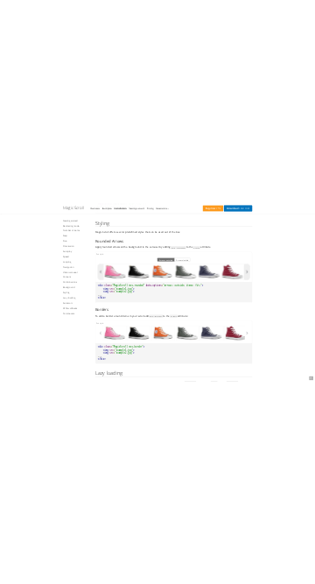
scroll to position [11358, 0]
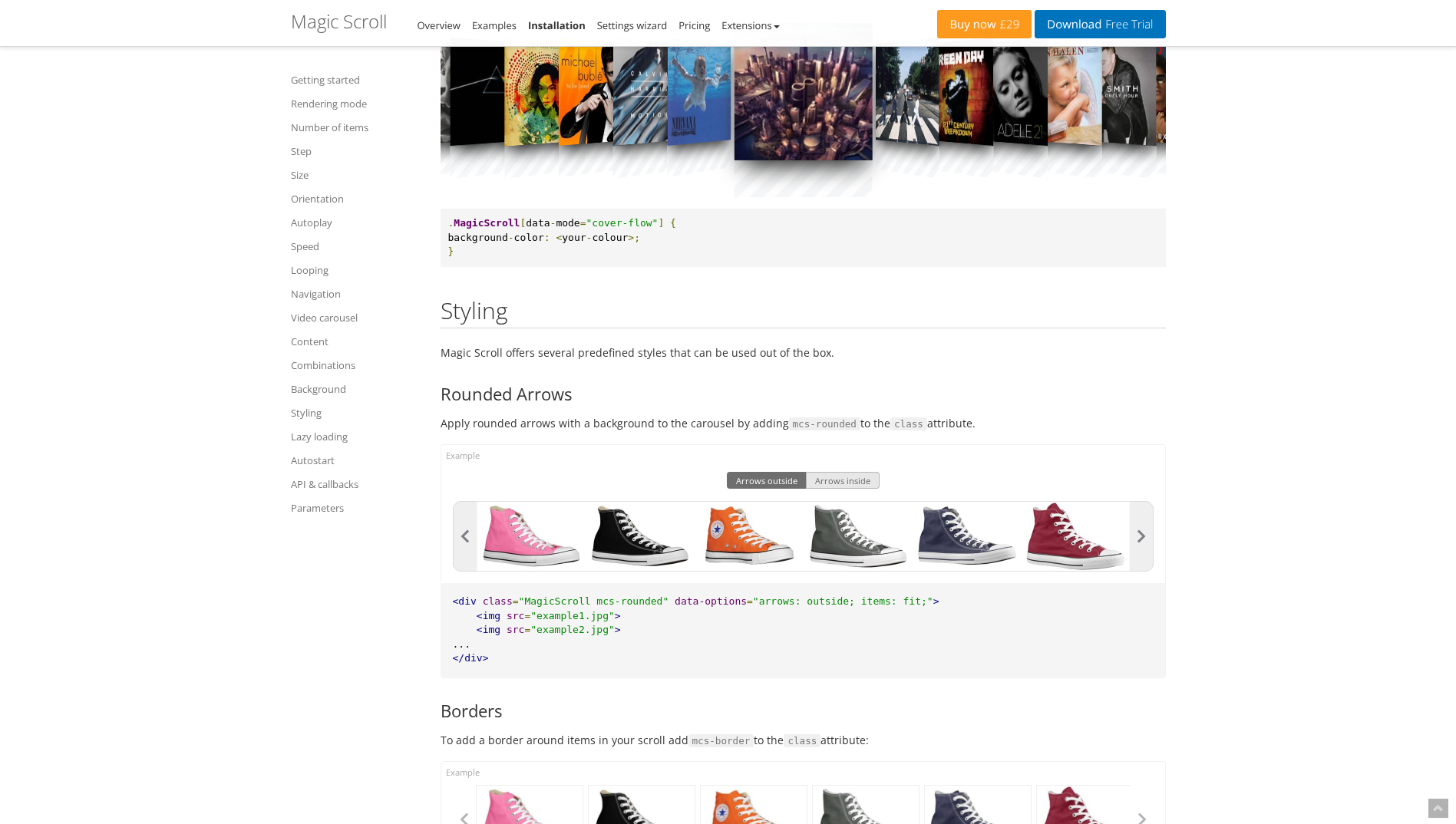
click at [869, 483] on button "Arrows inside" at bounding box center [843, 480] width 74 height 17
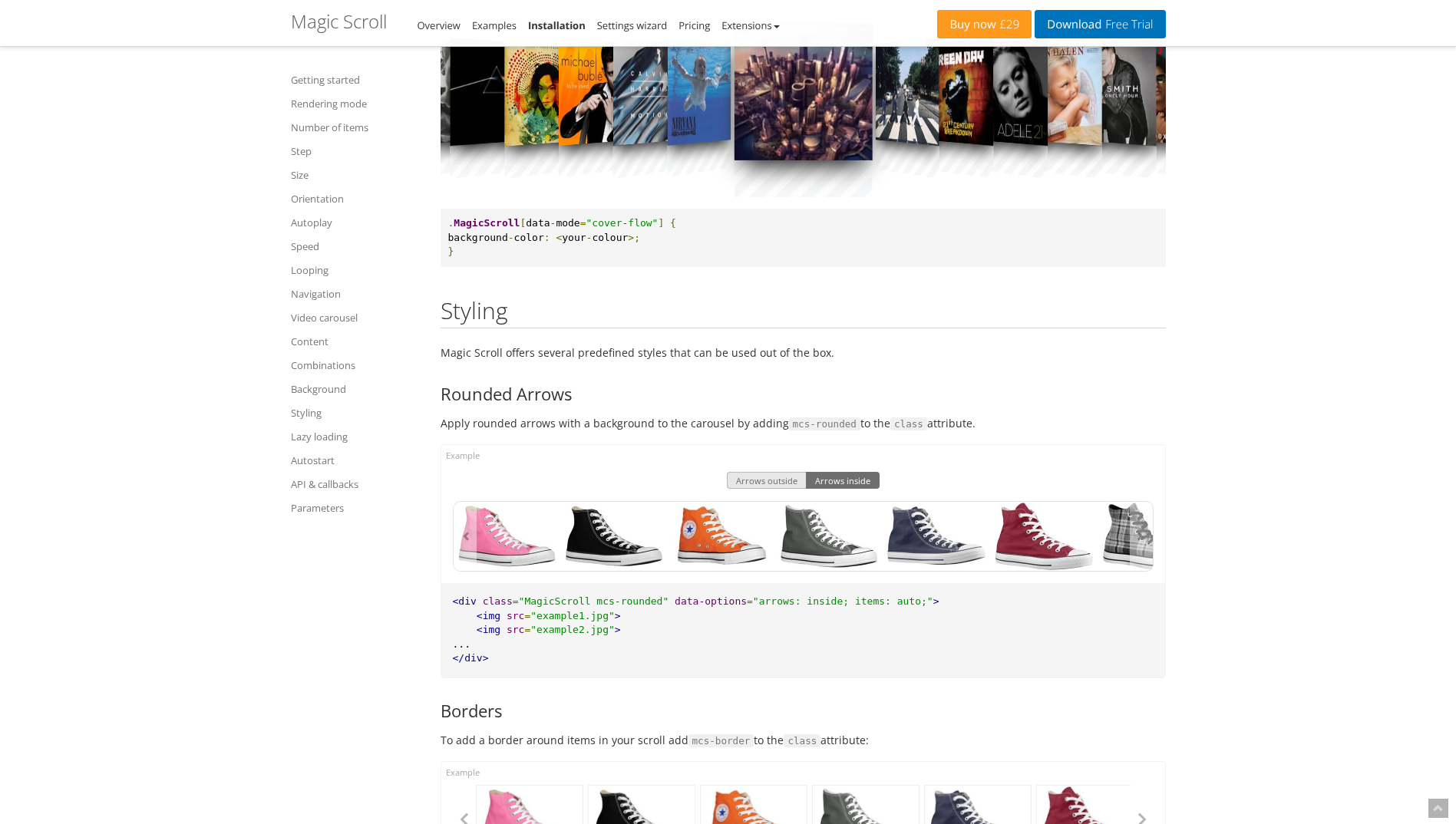
click at [778, 479] on button "Arrows outside" at bounding box center [766, 480] width 80 height 17
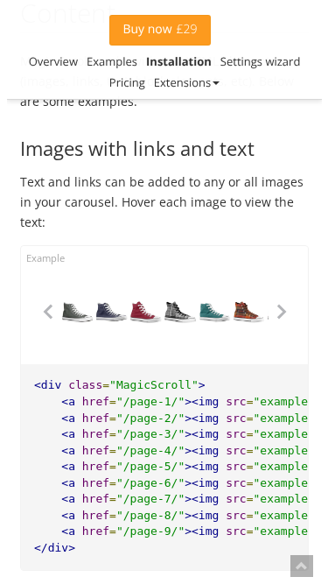
scroll to position [11034, 0]
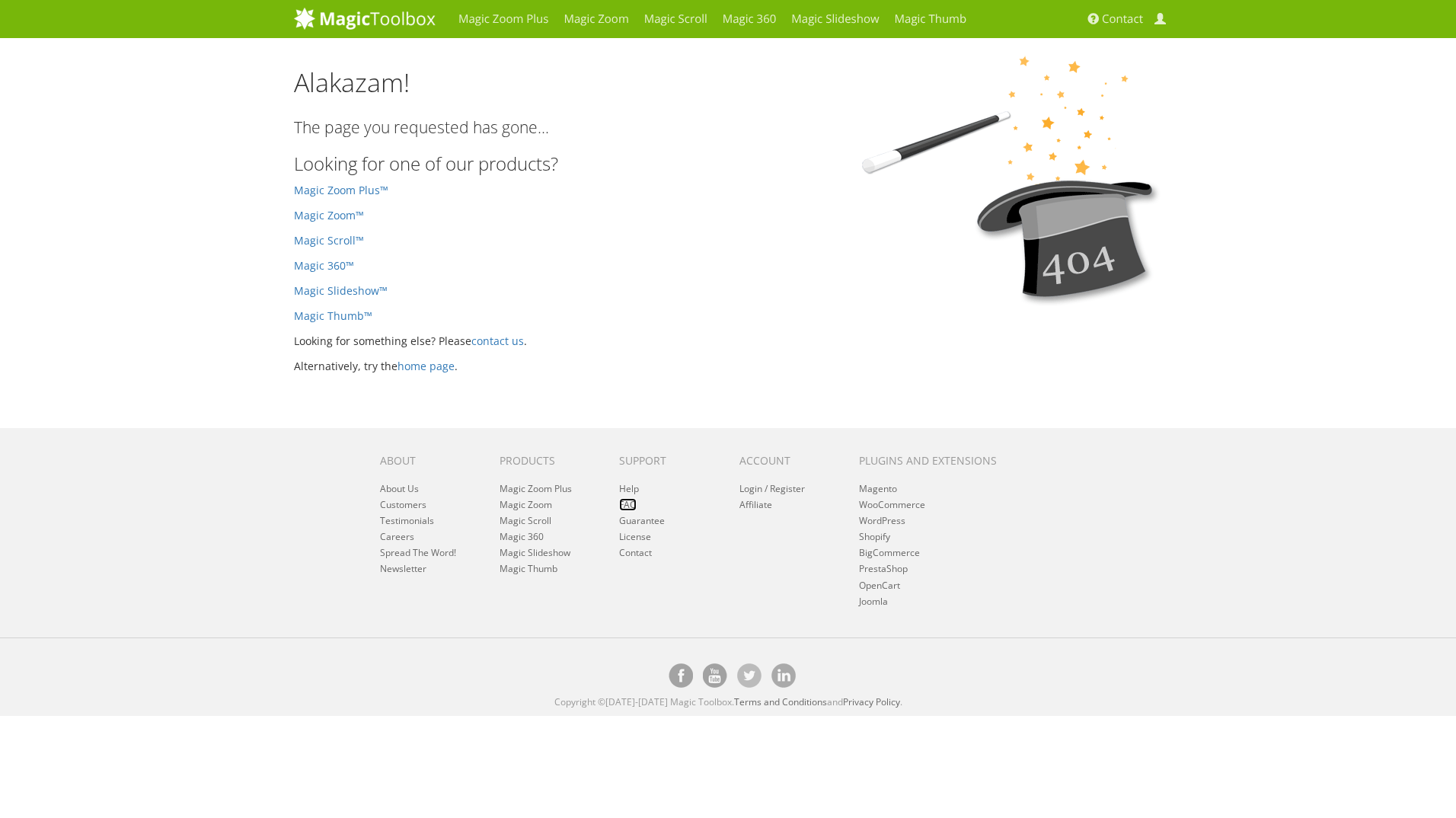
click at [632, 506] on link "FAQ" at bounding box center [628, 504] width 17 height 13
